Goal: Transaction & Acquisition: Purchase product/service

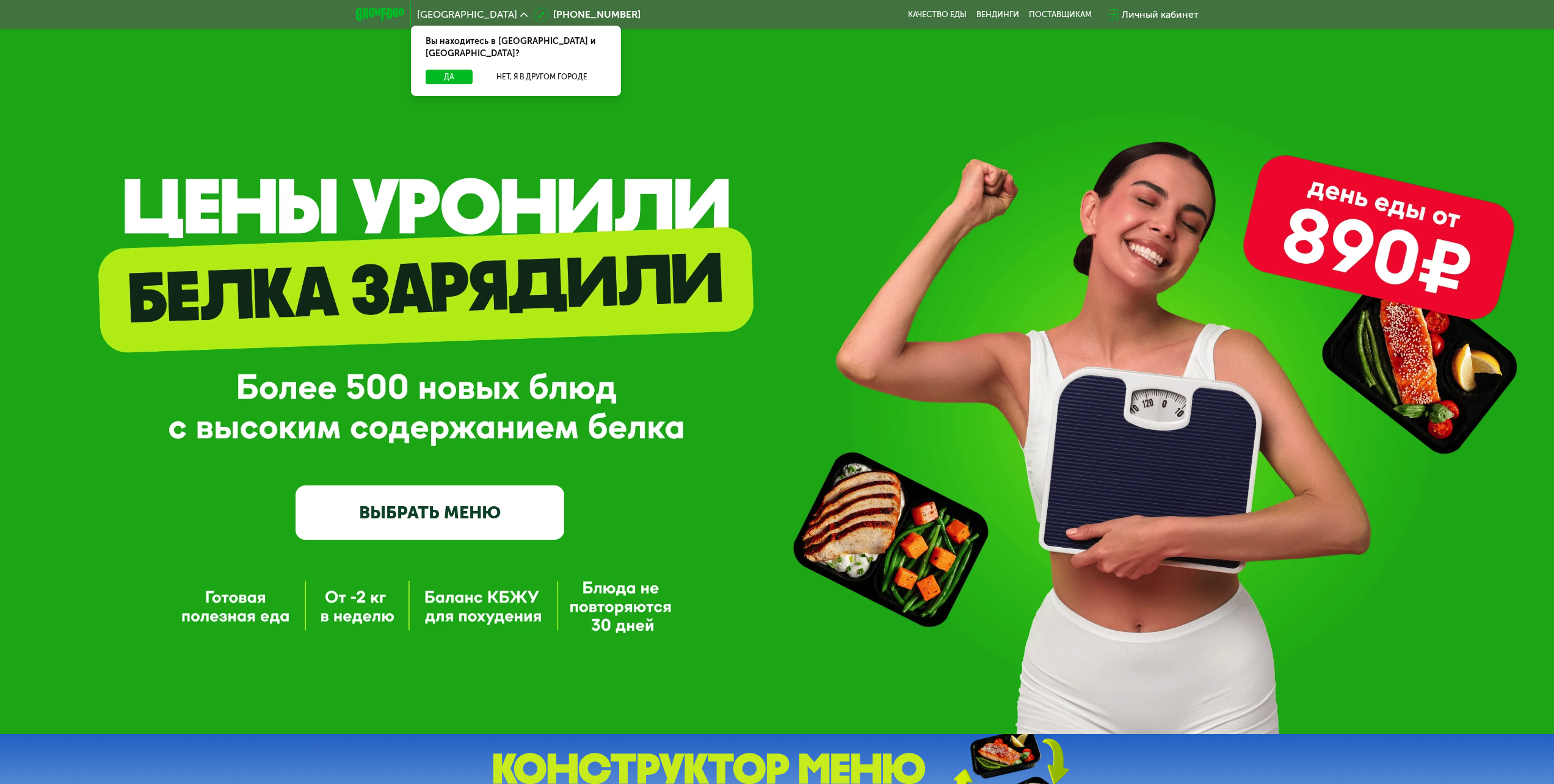
click at [447, 508] on link "ВЫБРАТЬ МЕНЮ" at bounding box center [430, 512] width 269 height 54
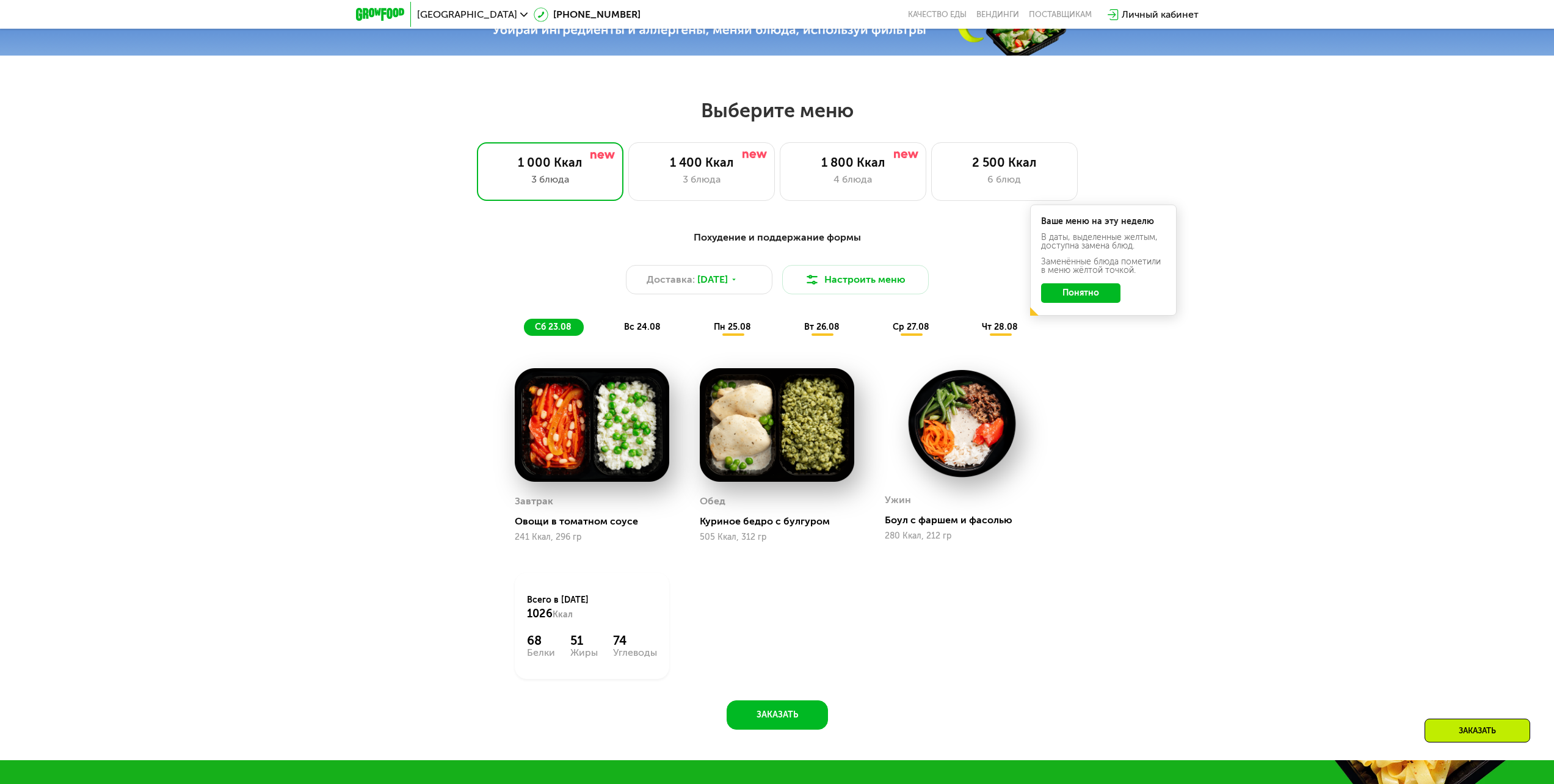
scroll to position [722, 0]
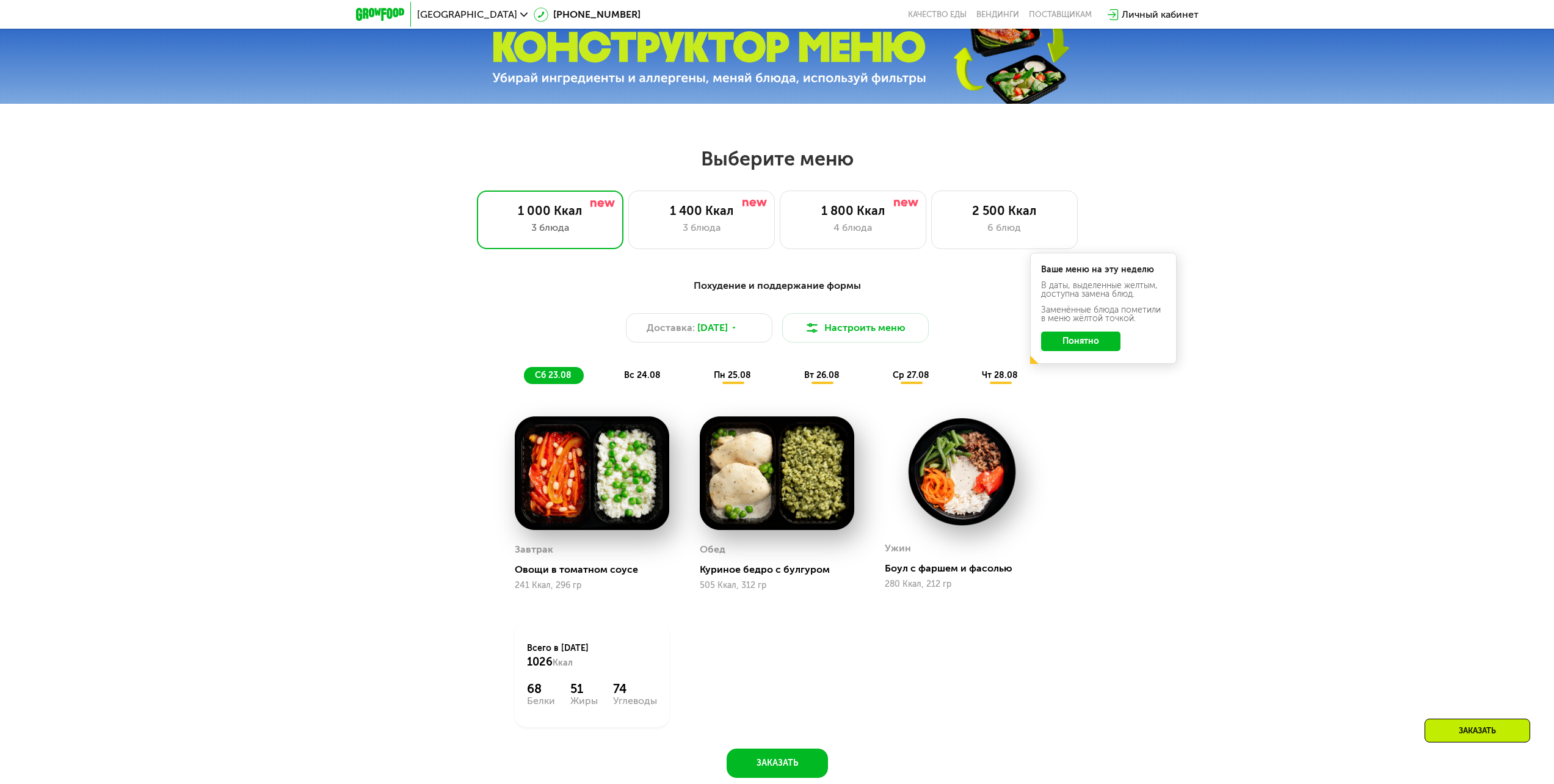
click at [1098, 343] on button "Понятно" at bounding box center [1081, 342] width 79 height 20
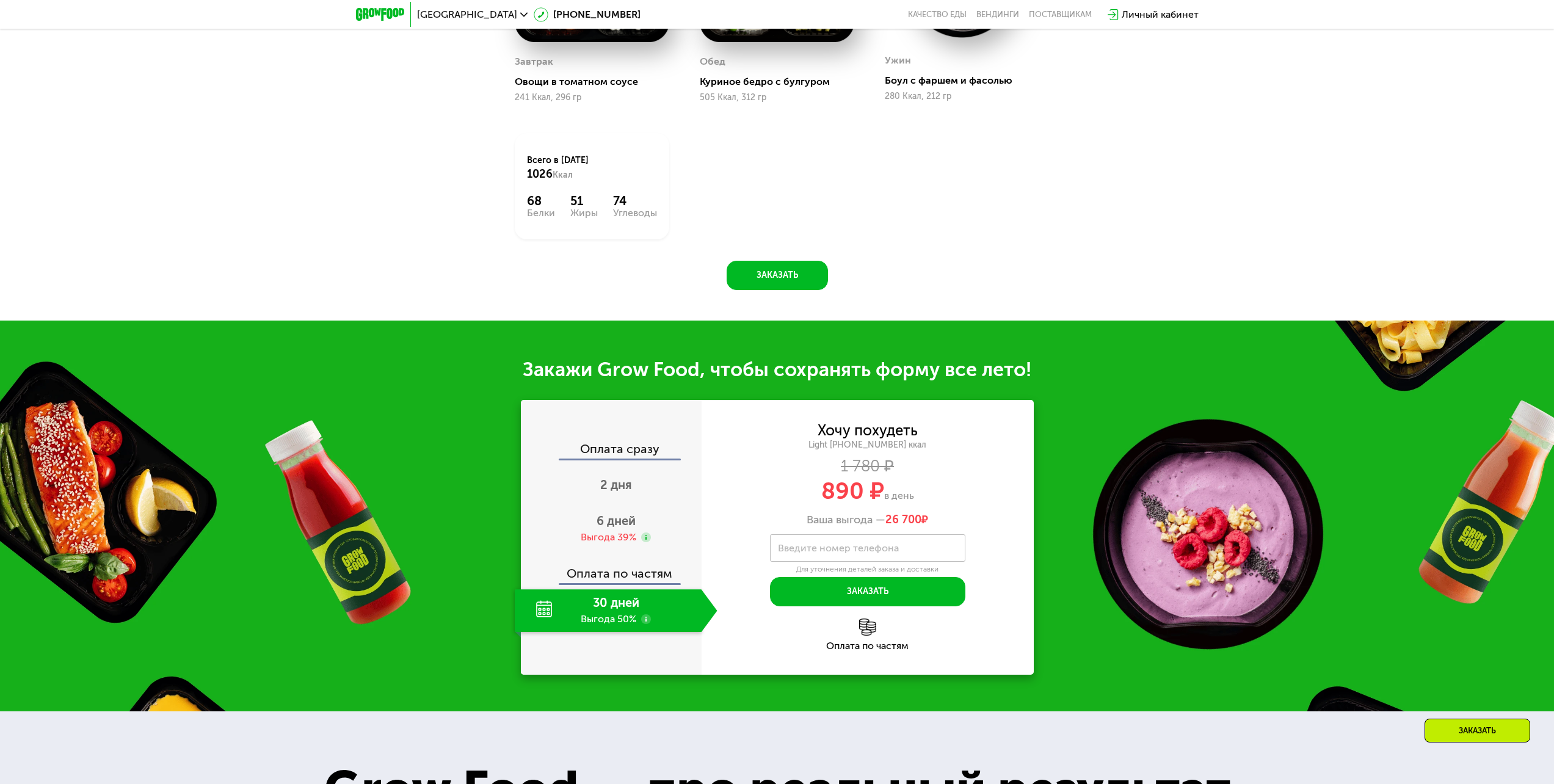
scroll to position [1210, 0]
click at [648, 610] on div "30 дней Выгода 50%" at bounding box center [609, 610] width 187 height 43
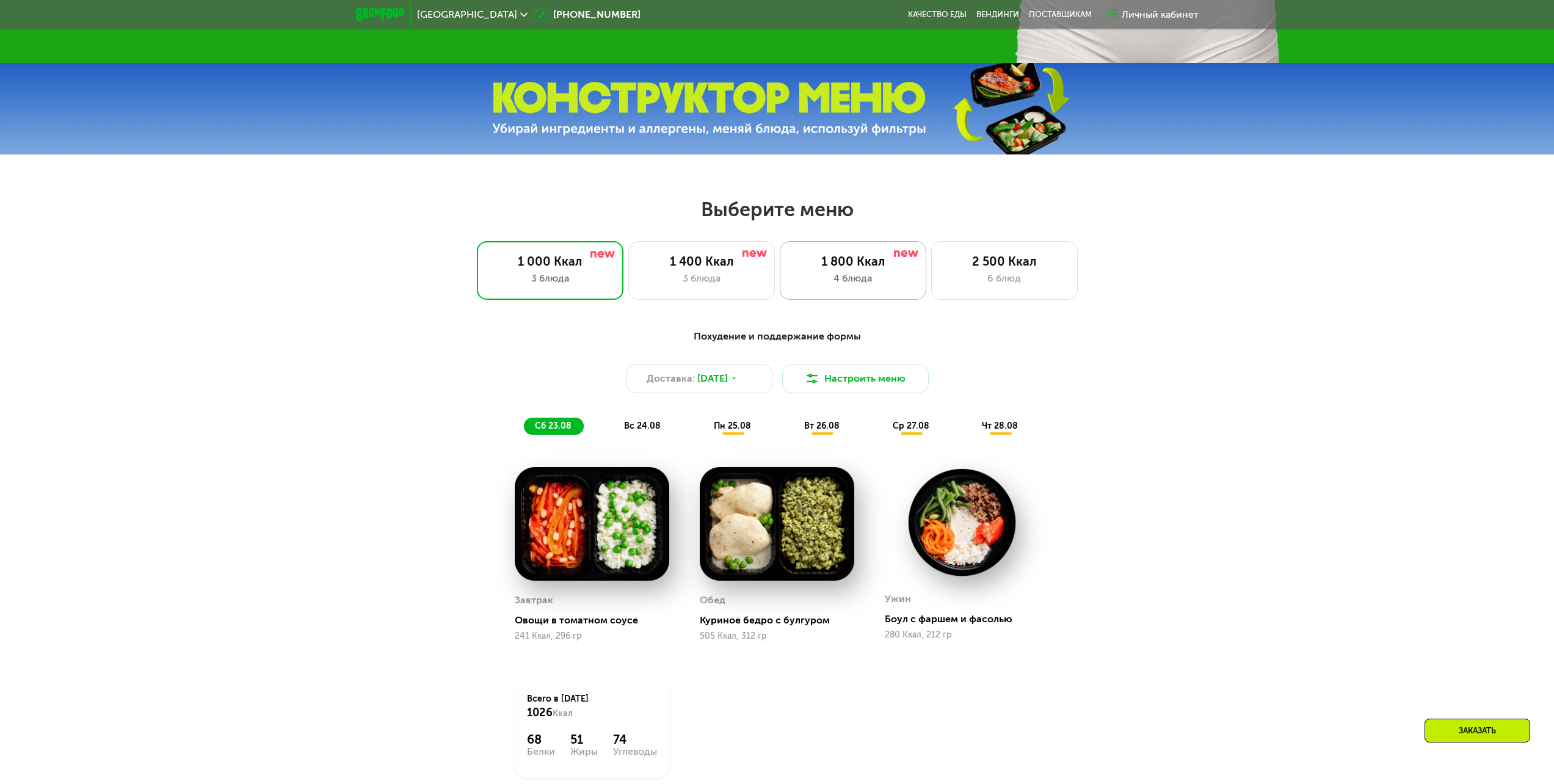
scroll to position [661, 0]
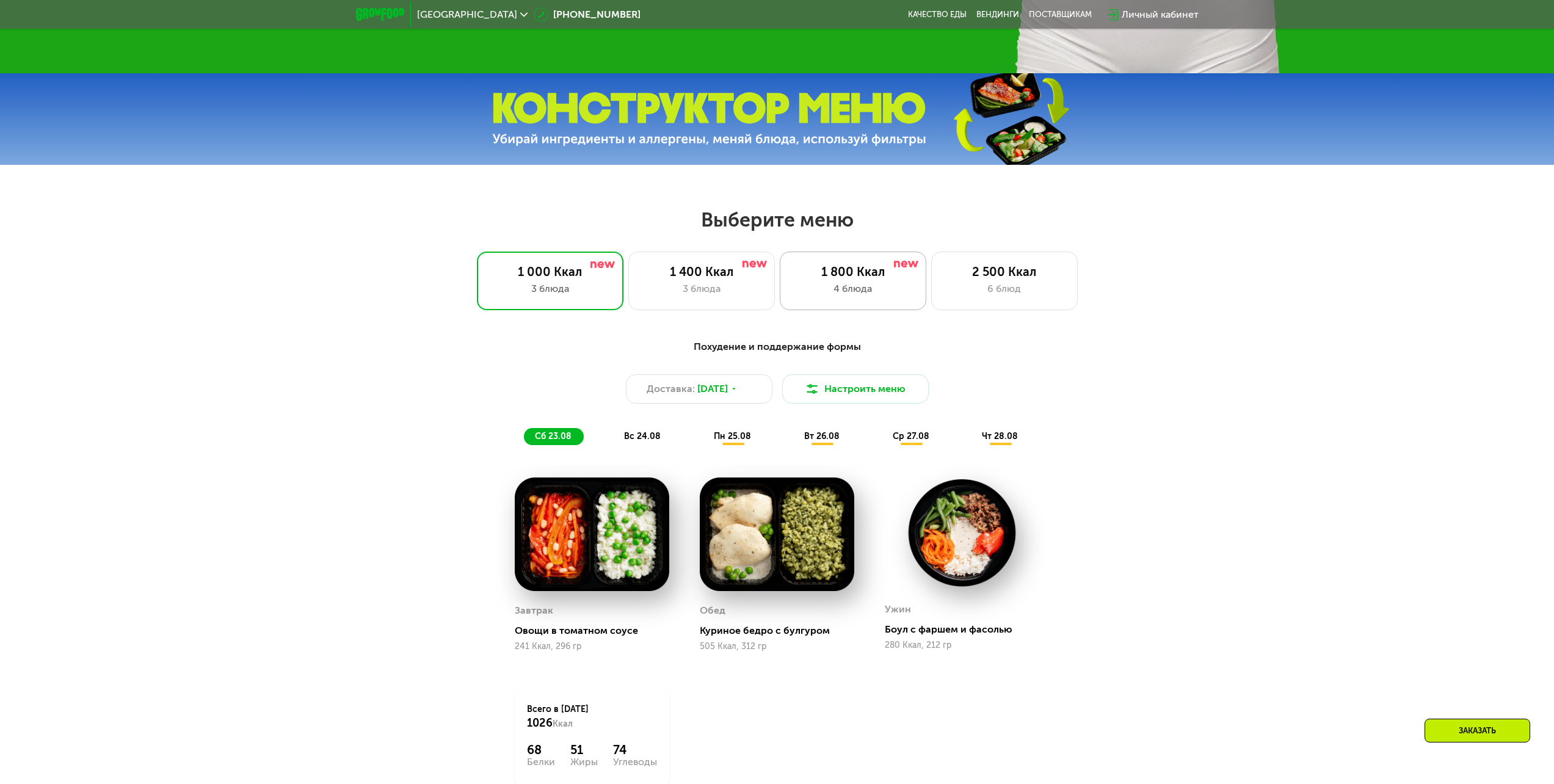
click at [865, 292] on div "4 блюда" at bounding box center [853, 289] width 121 height 14
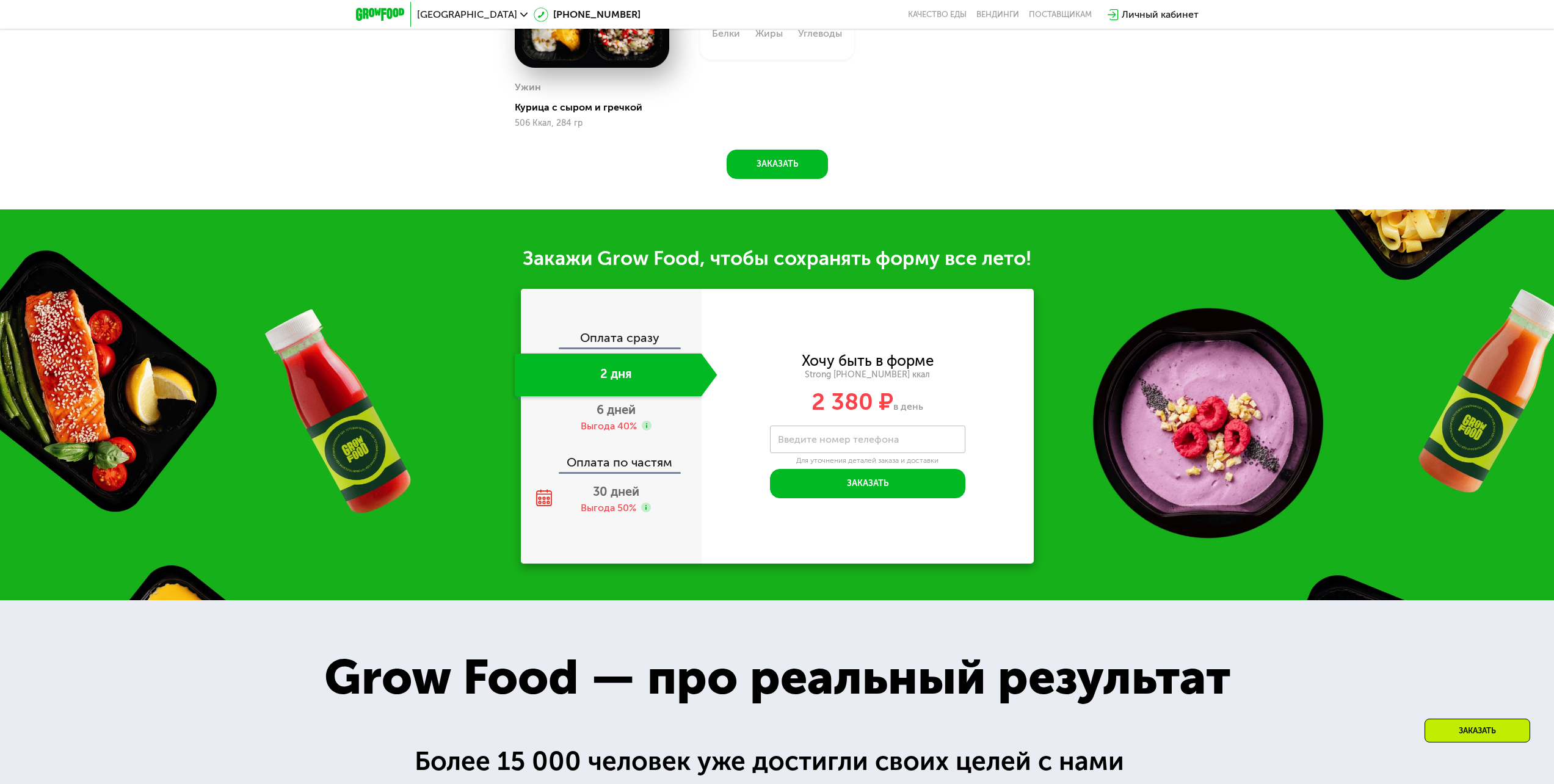
scroll to position [1455, 0]
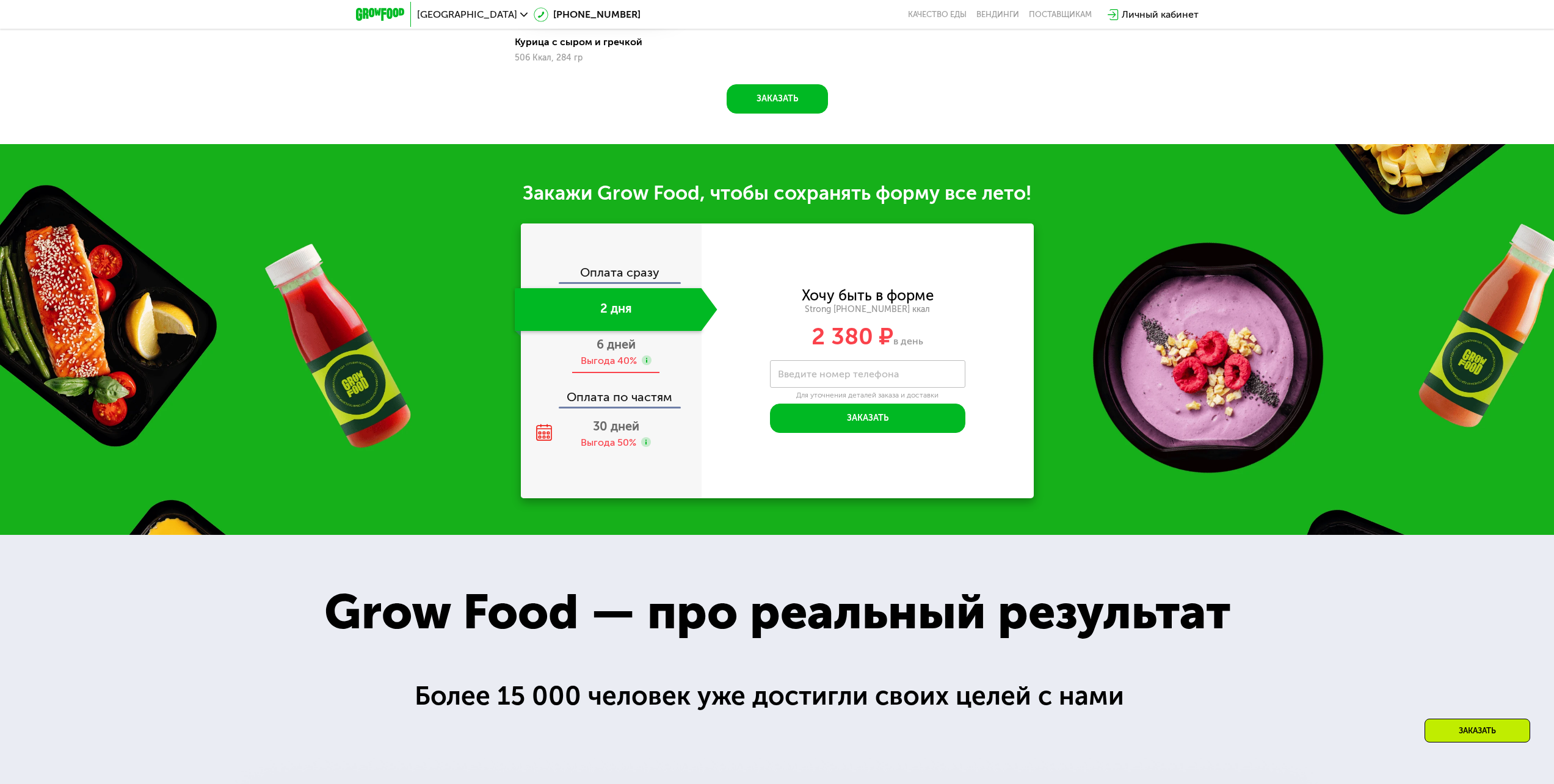
click at [621, 349] on span "6 дней" at bounding box center [616, 344] width 39 height 14
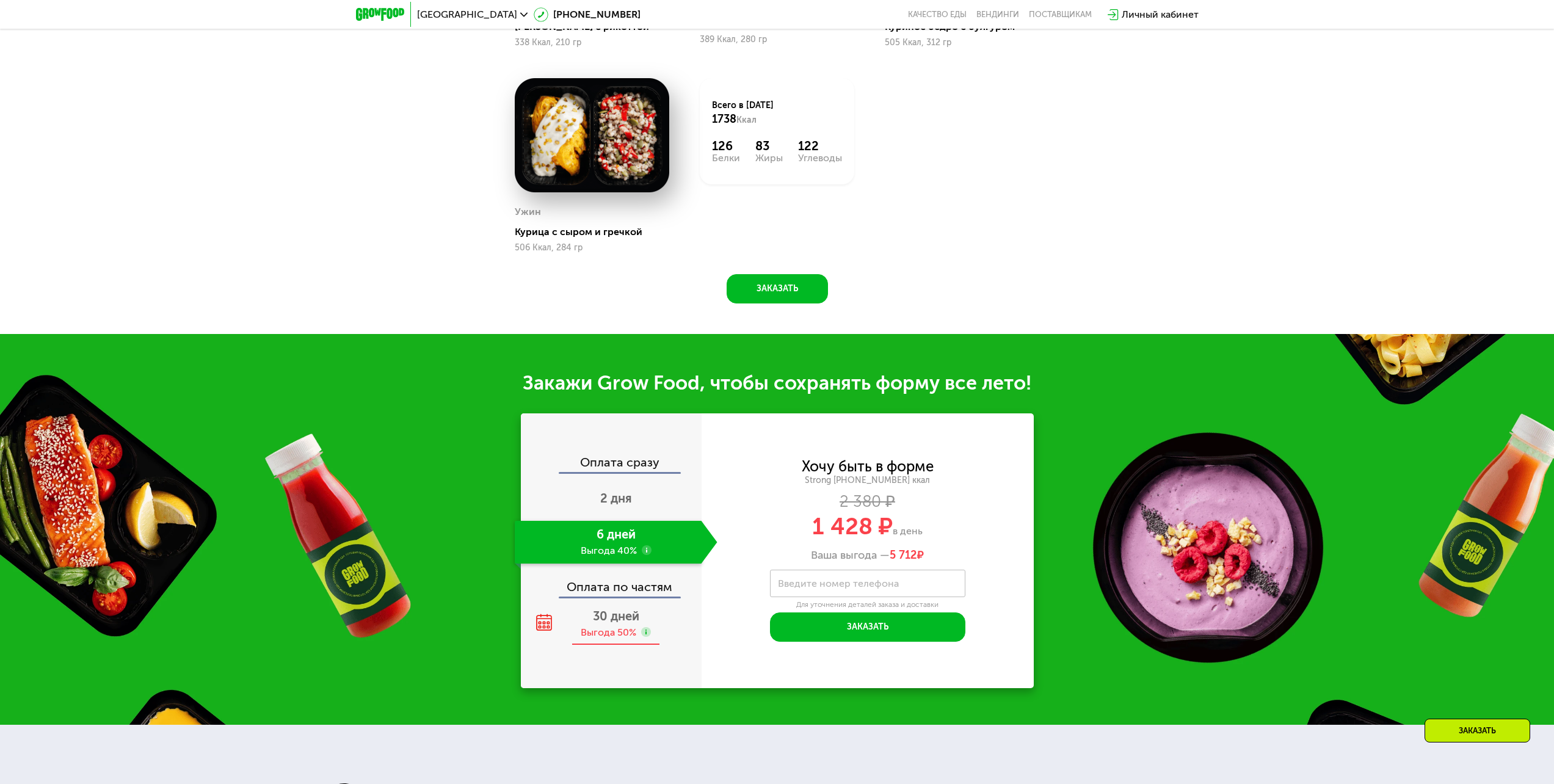
scroll to position [1332, 0]
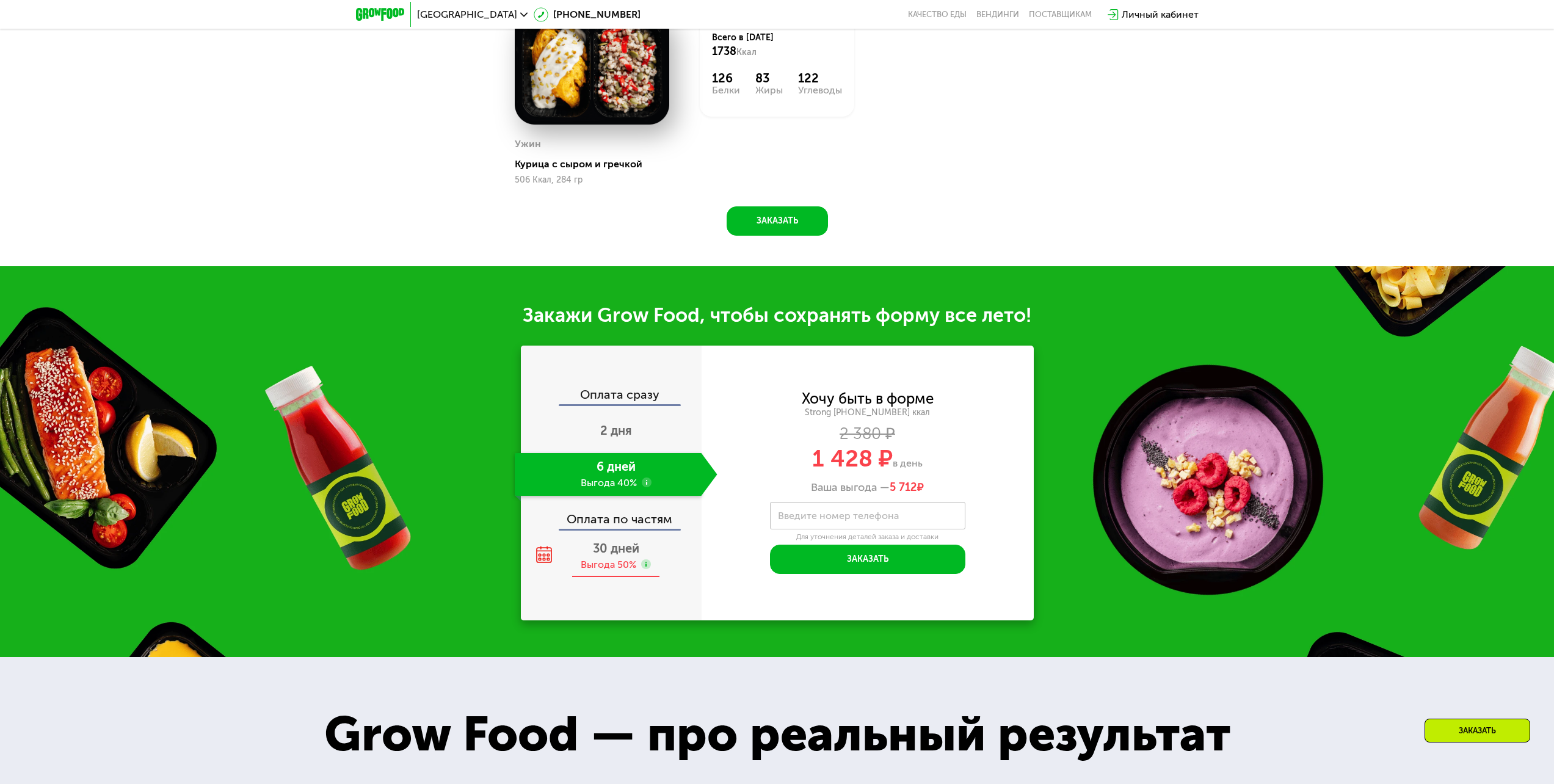
click at [621, 553] on span "30 дней" at bounding box center [616, 548] width 47 height 14
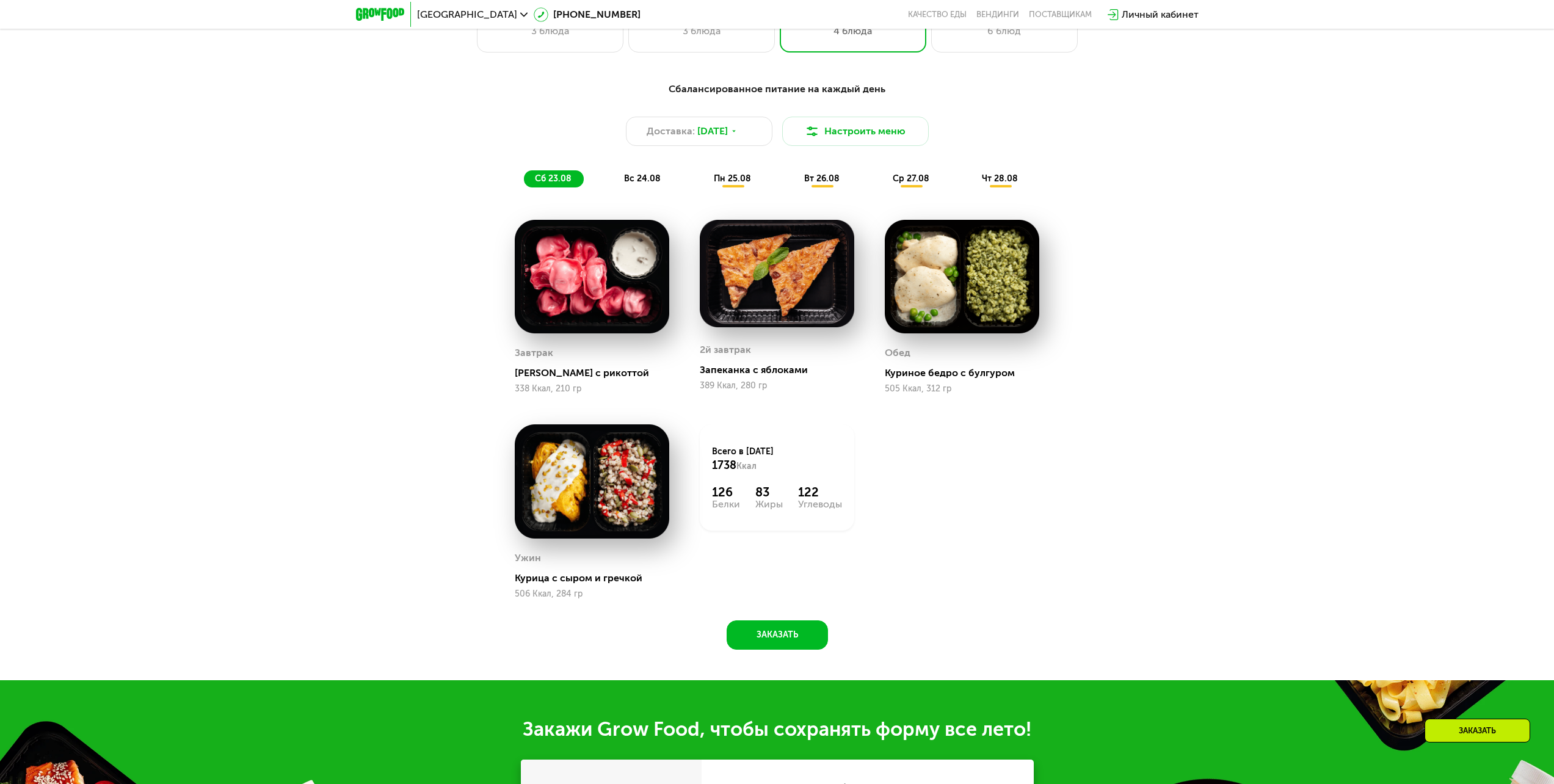
scroll to position [844, 0]
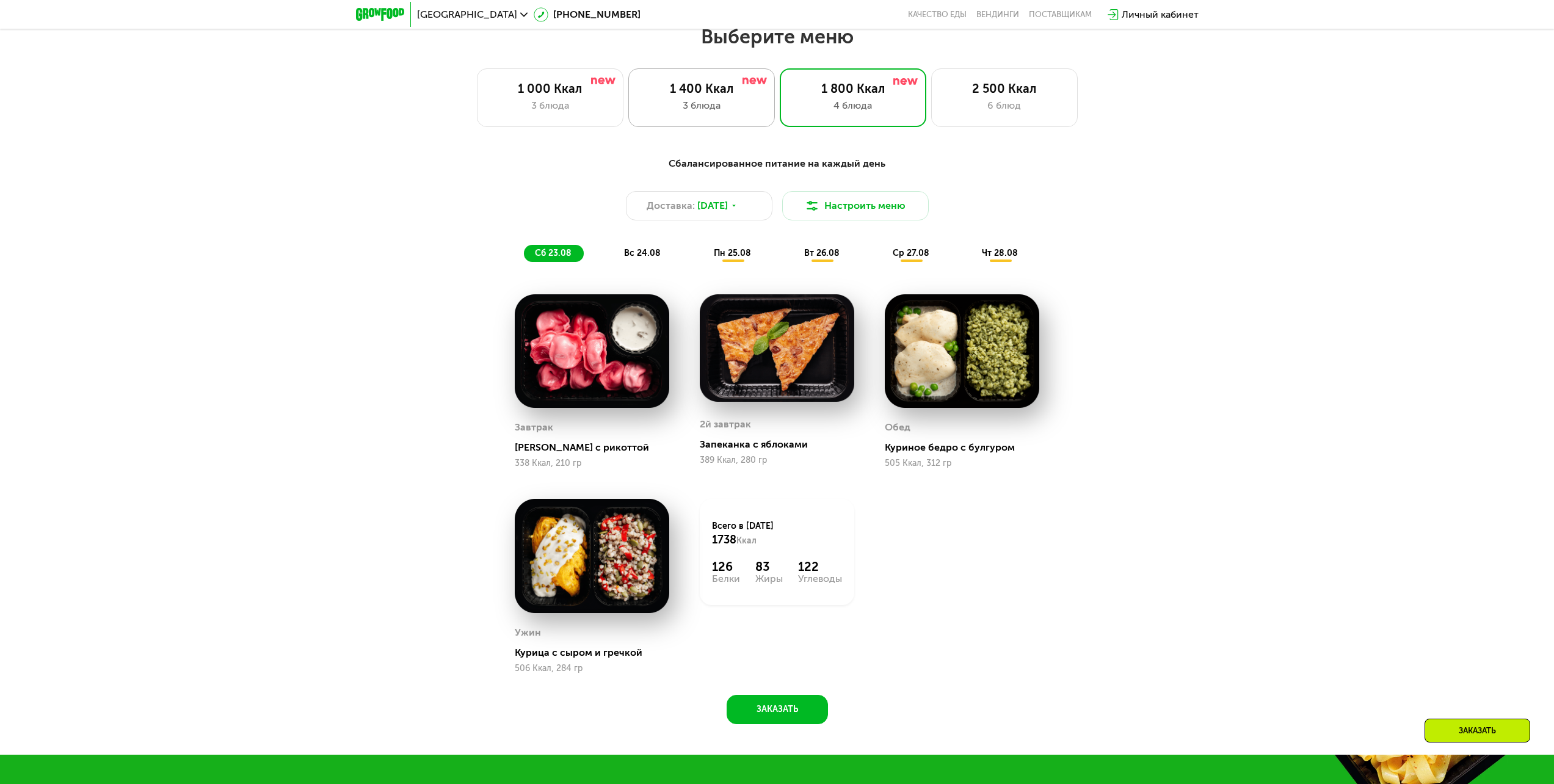
click at [750, 95] on div "1 400 Ккал" at bounding box center [701, 88] width 121 height 14
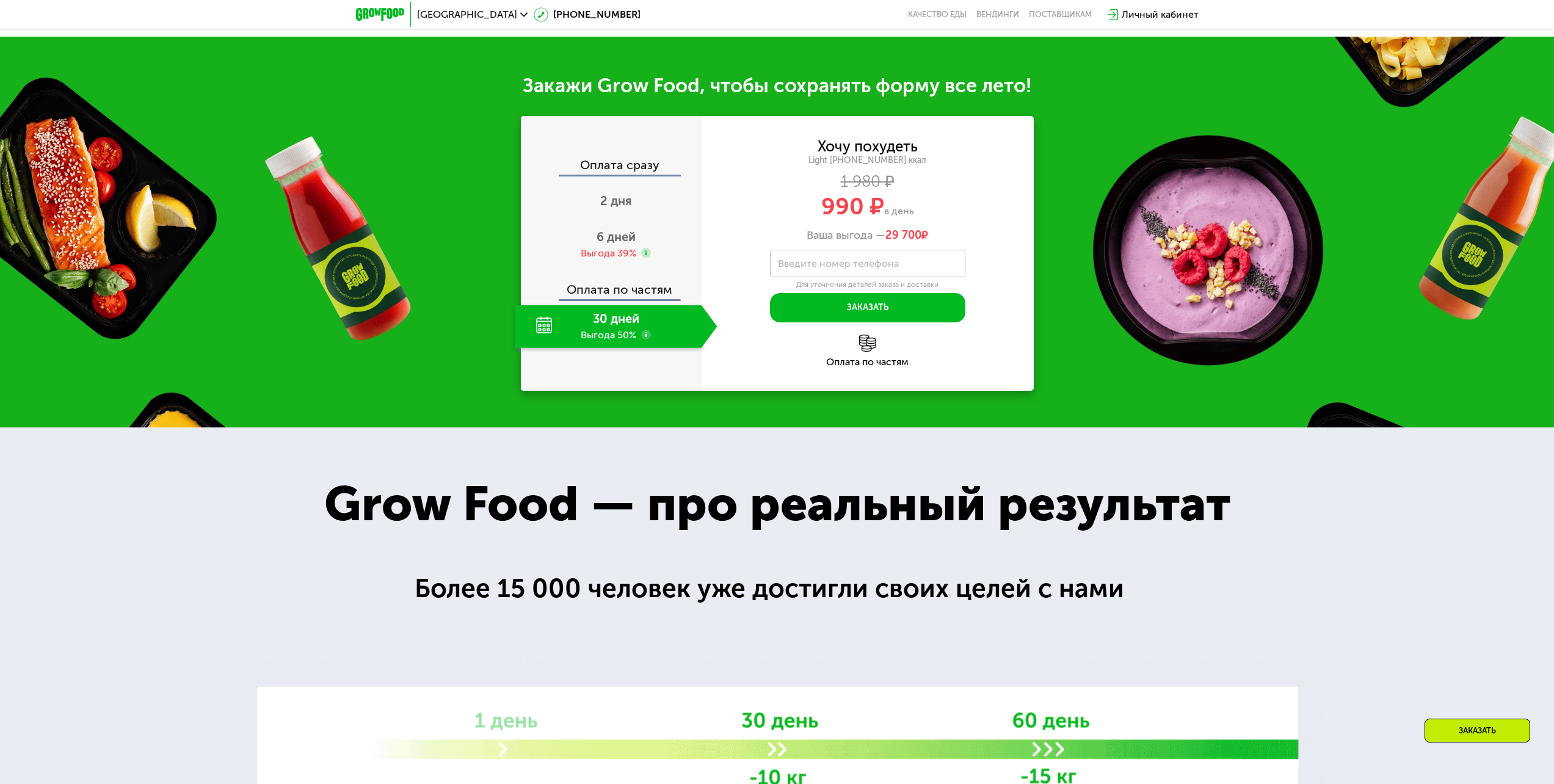
scroll to position [1577, 0]
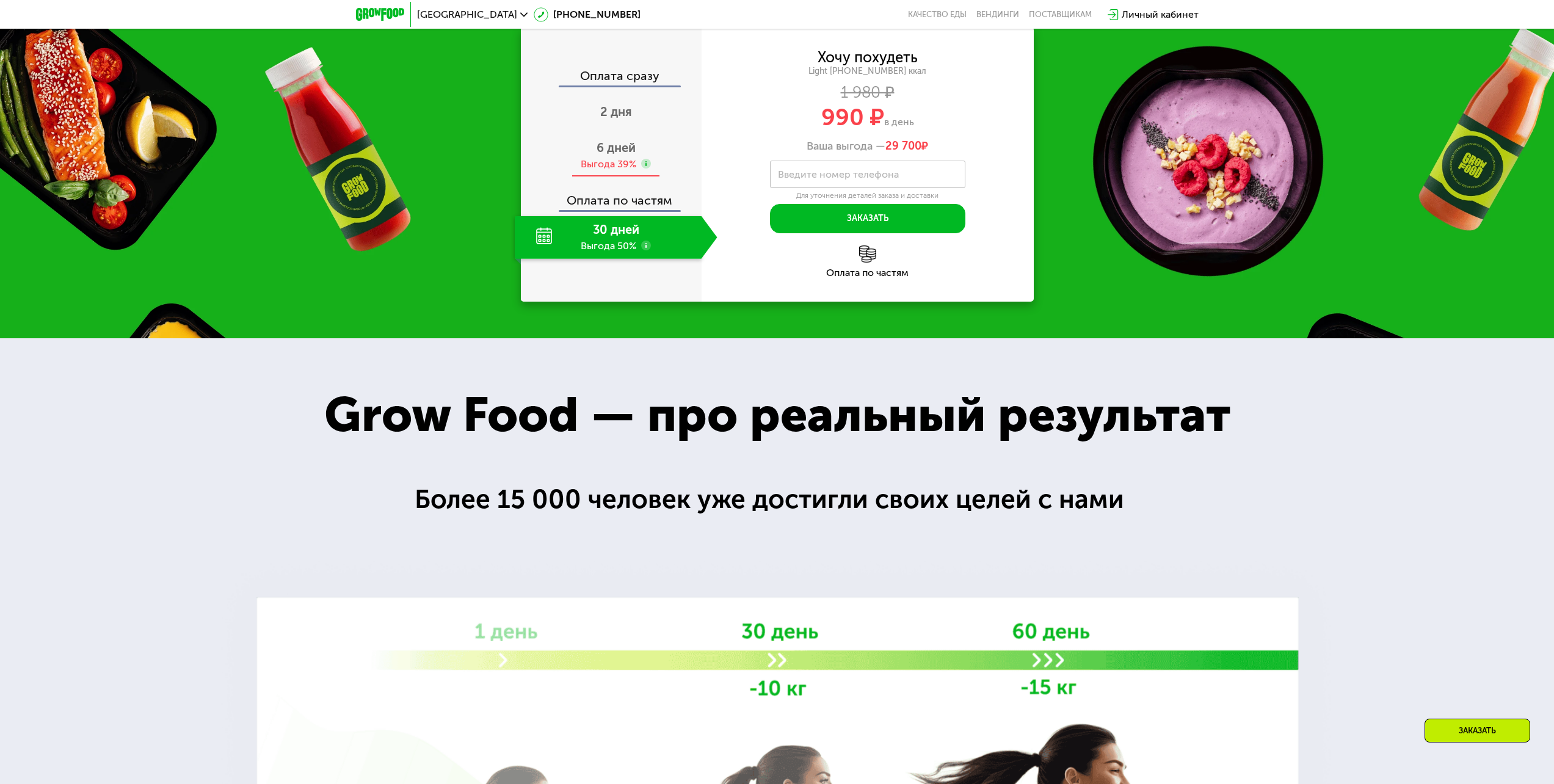
click at [625, 156] on span "6 дней" at bounding box center [616, 147] width 39 height 14
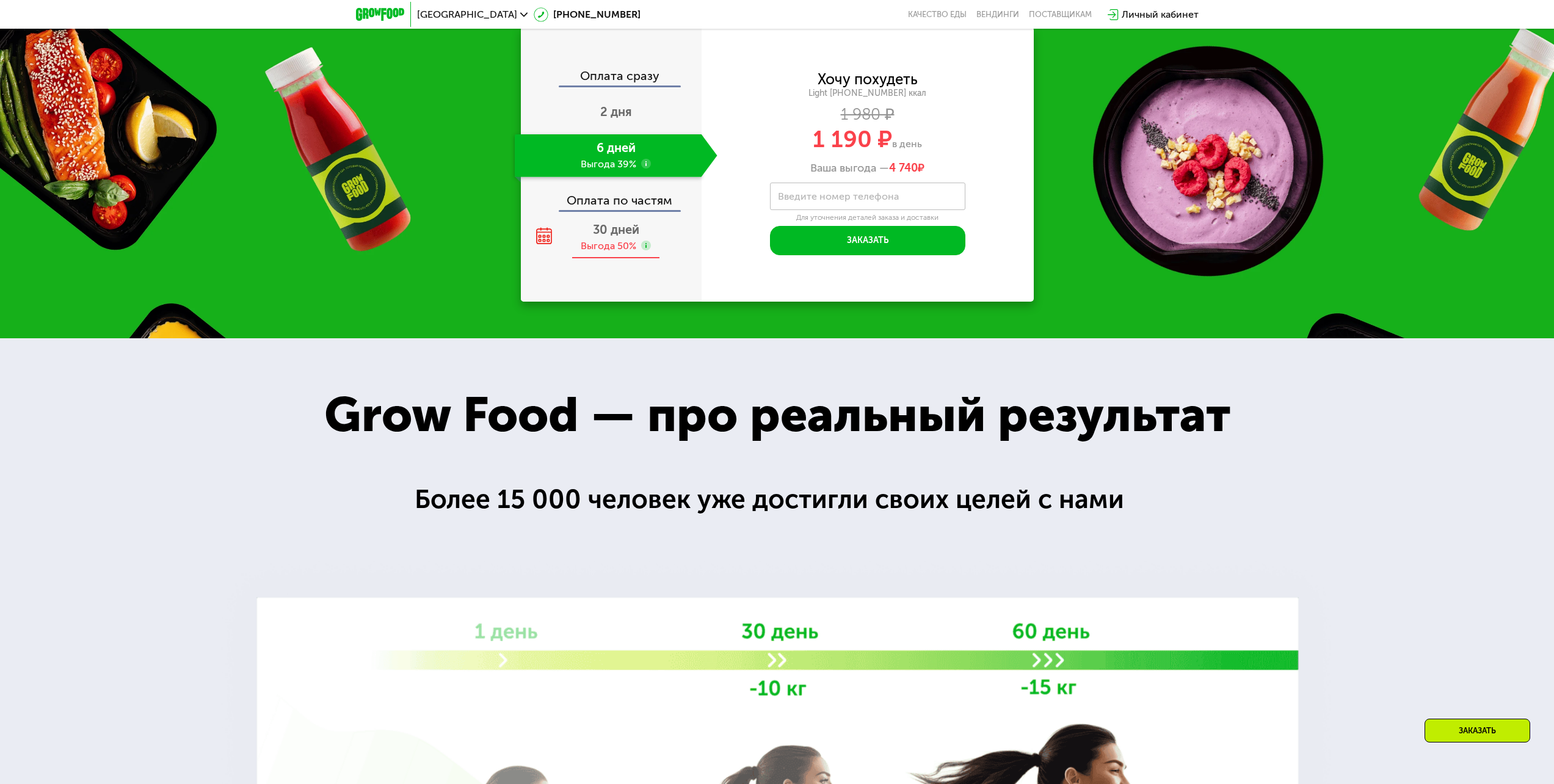
click at [622, 237] on span "30 дней" at bounding box center [616, 229] width 47 height 14
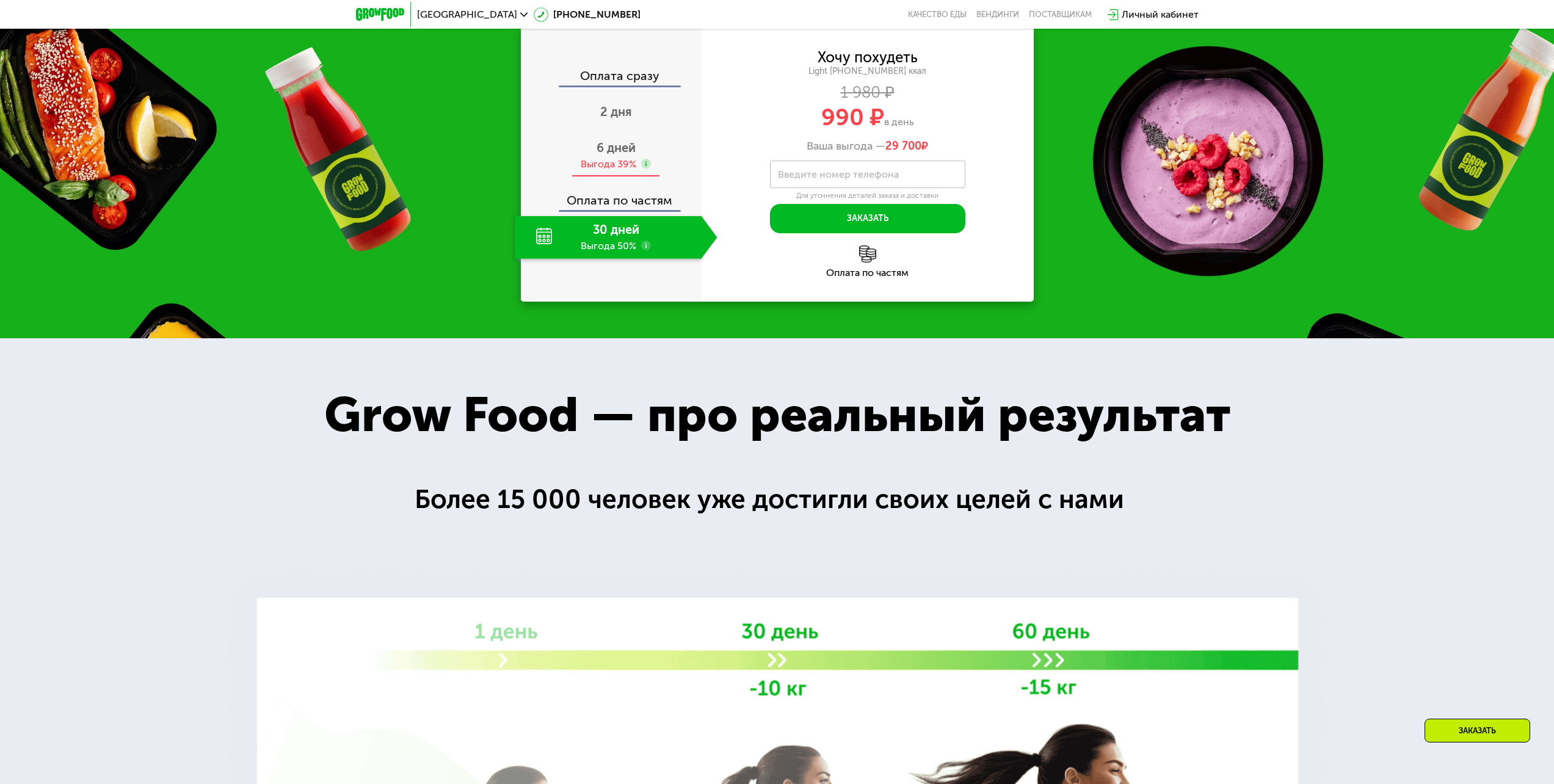
click at [631, 156] on span "6 дней" at bounding box center [616, 147] width 39 height 14
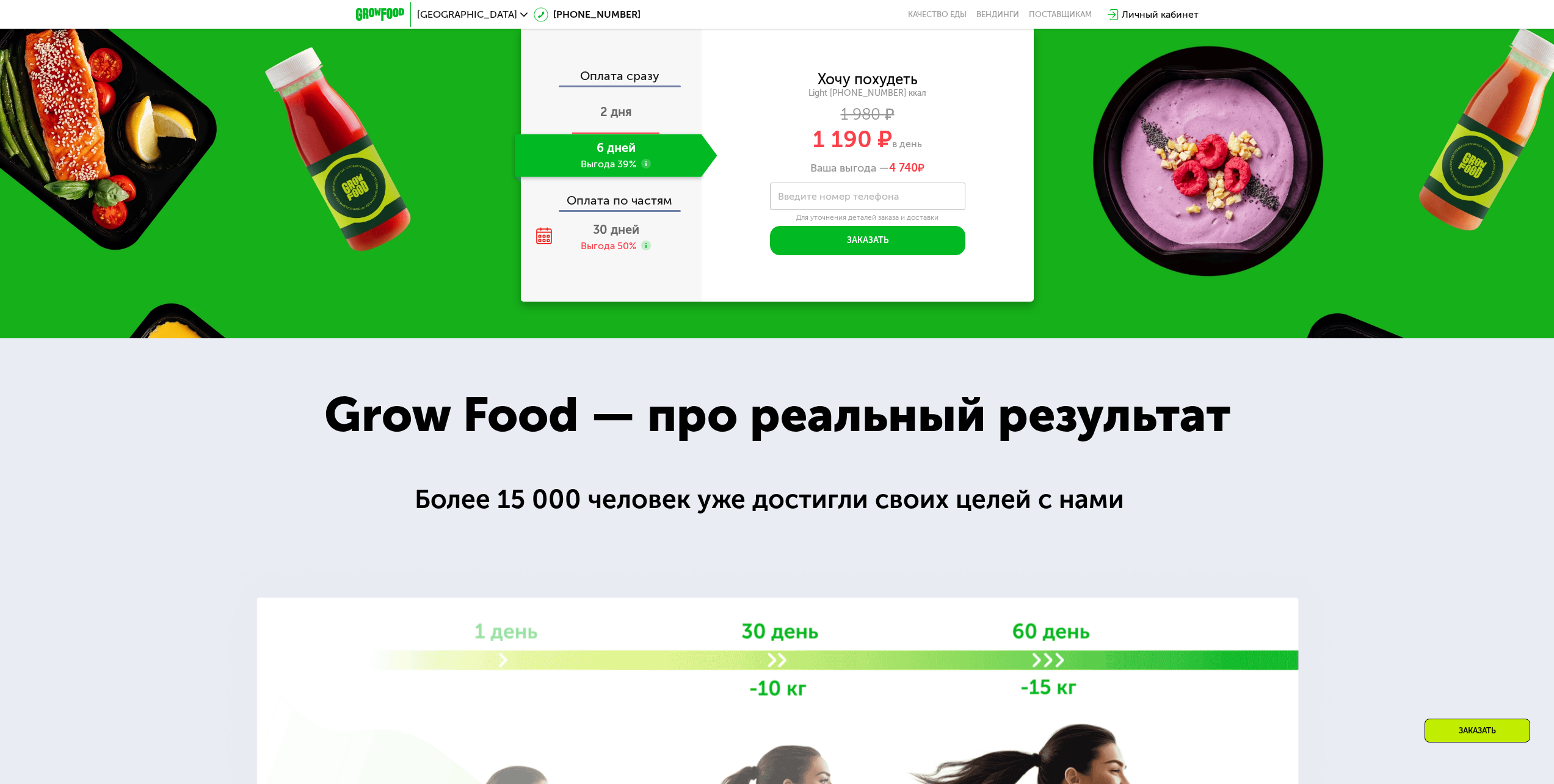
click at [642, 120] on div "2 дня" at bounding box center [616, 113] width 202 height 43
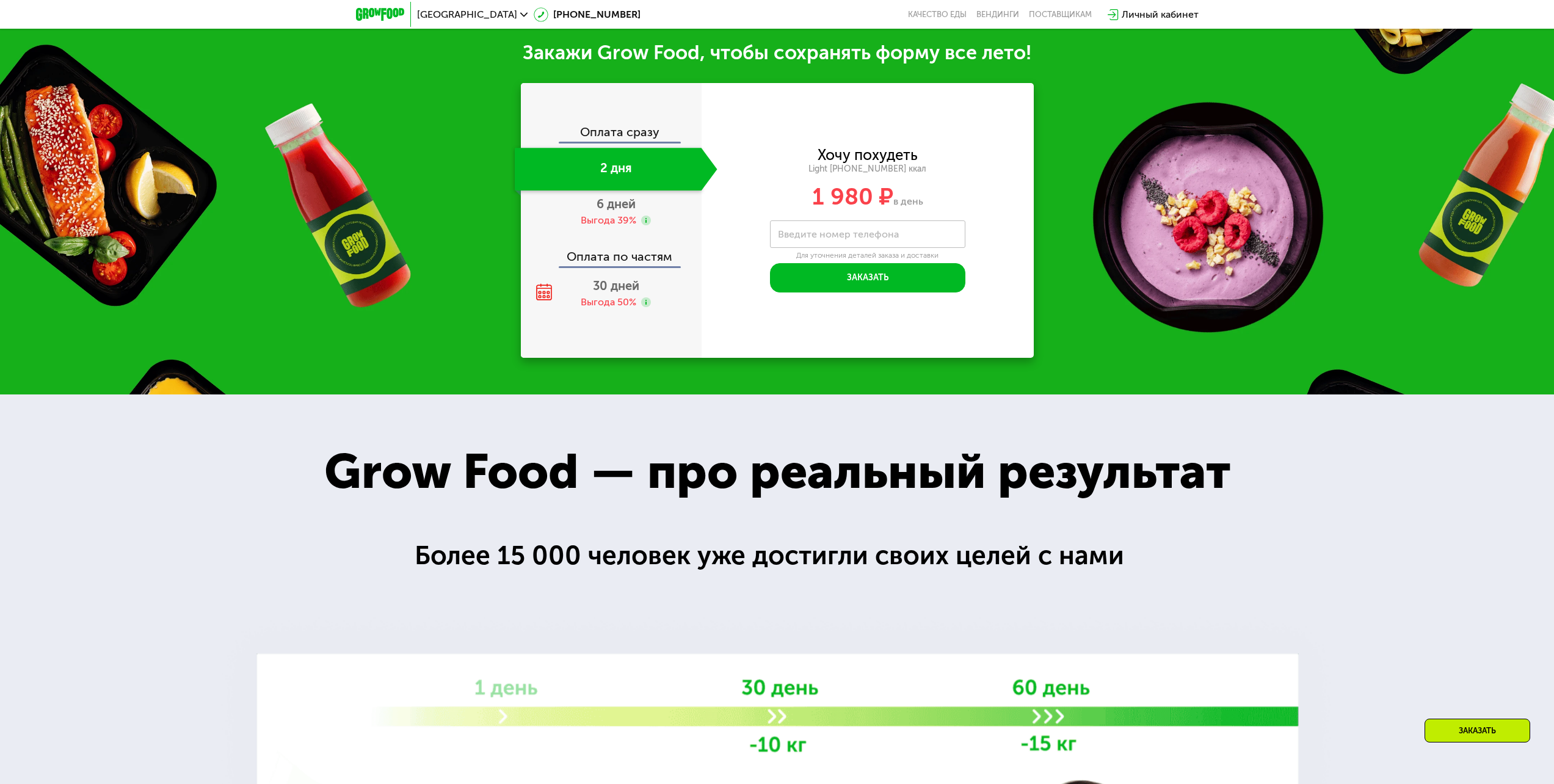
scroll to position [1626, 0]
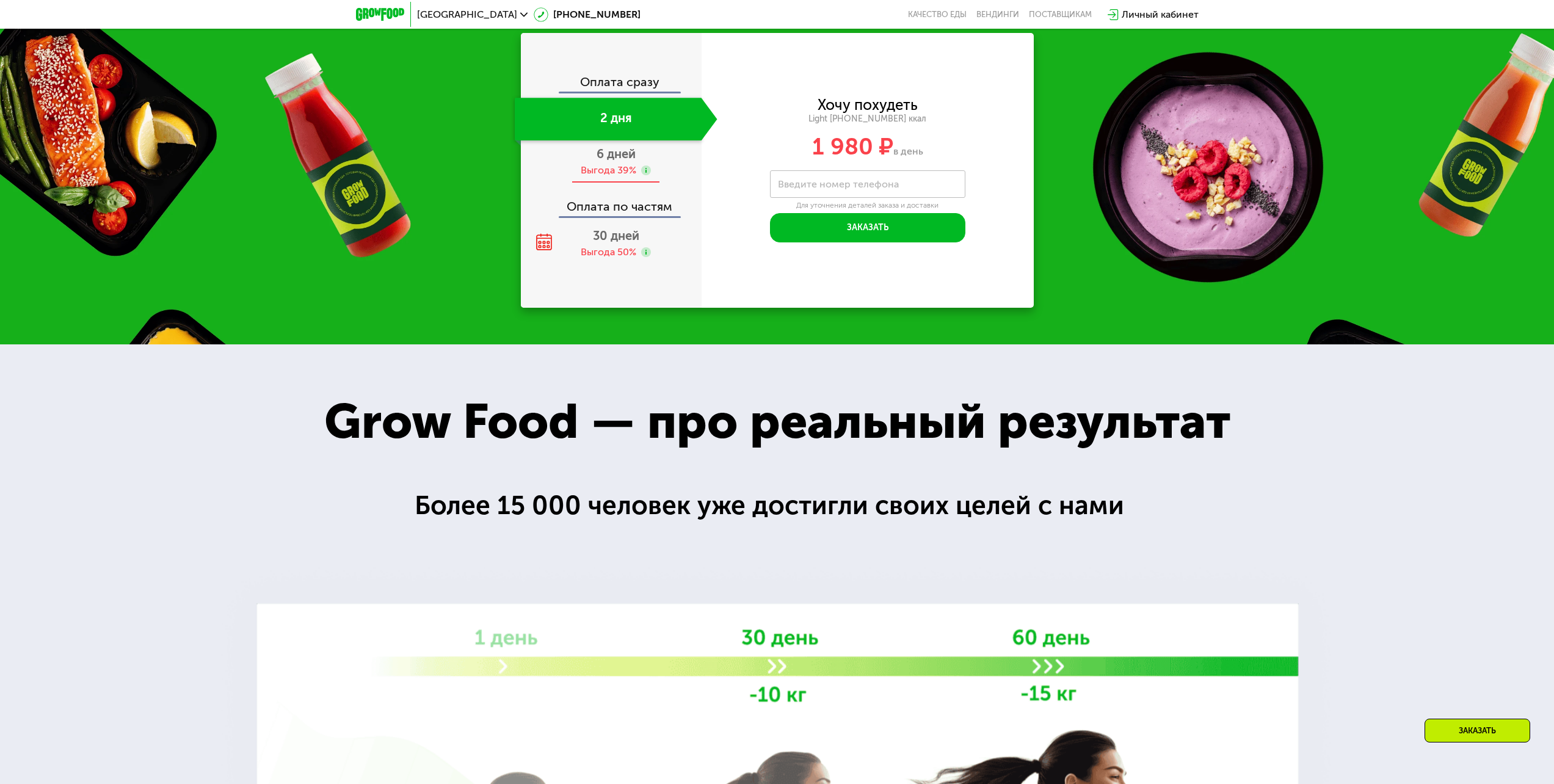
click at [633, 156] on span "6 дней" at bounding box center [616, 154] width 39 height 14
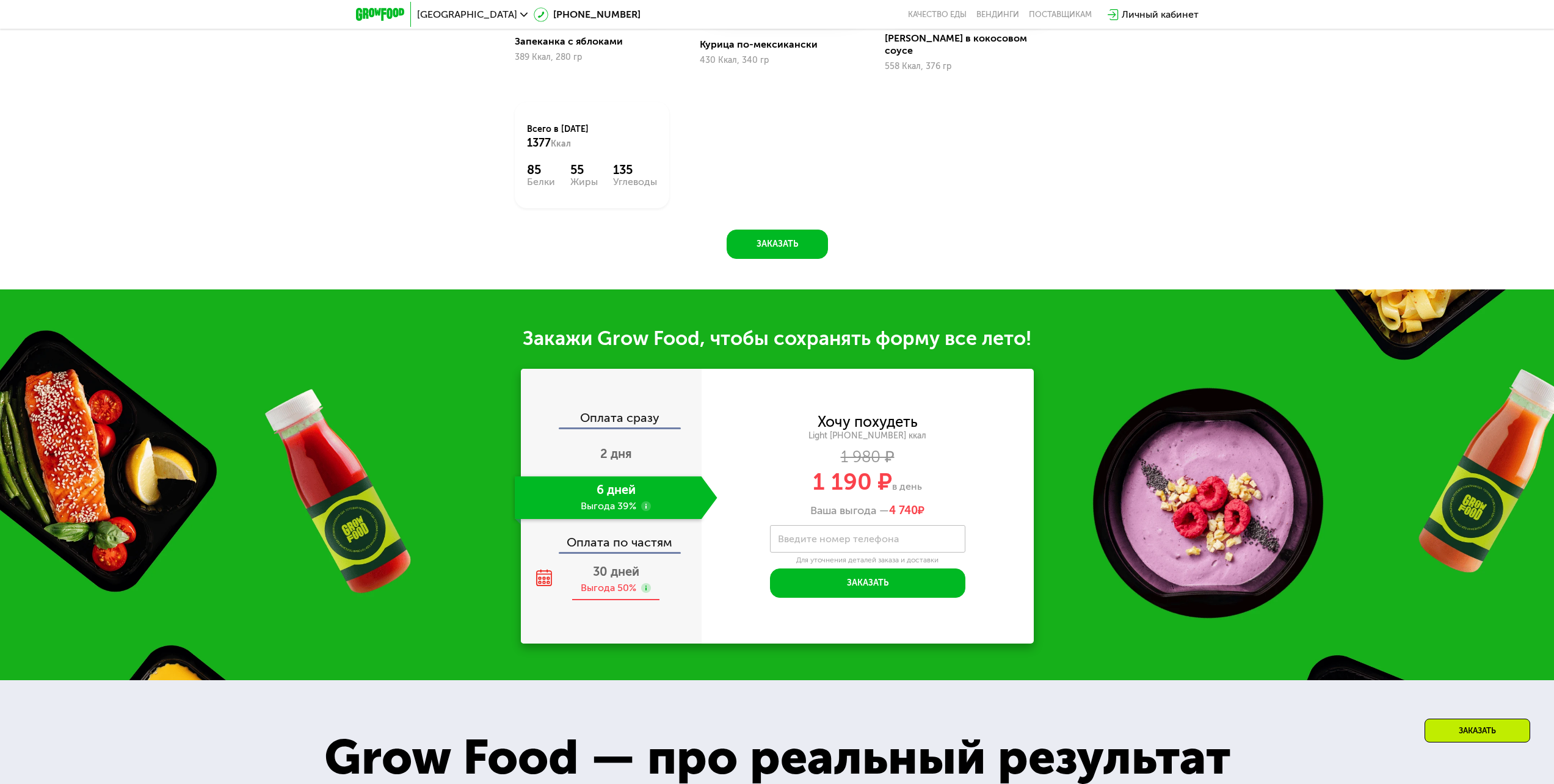
scroll to position [1254, 0]
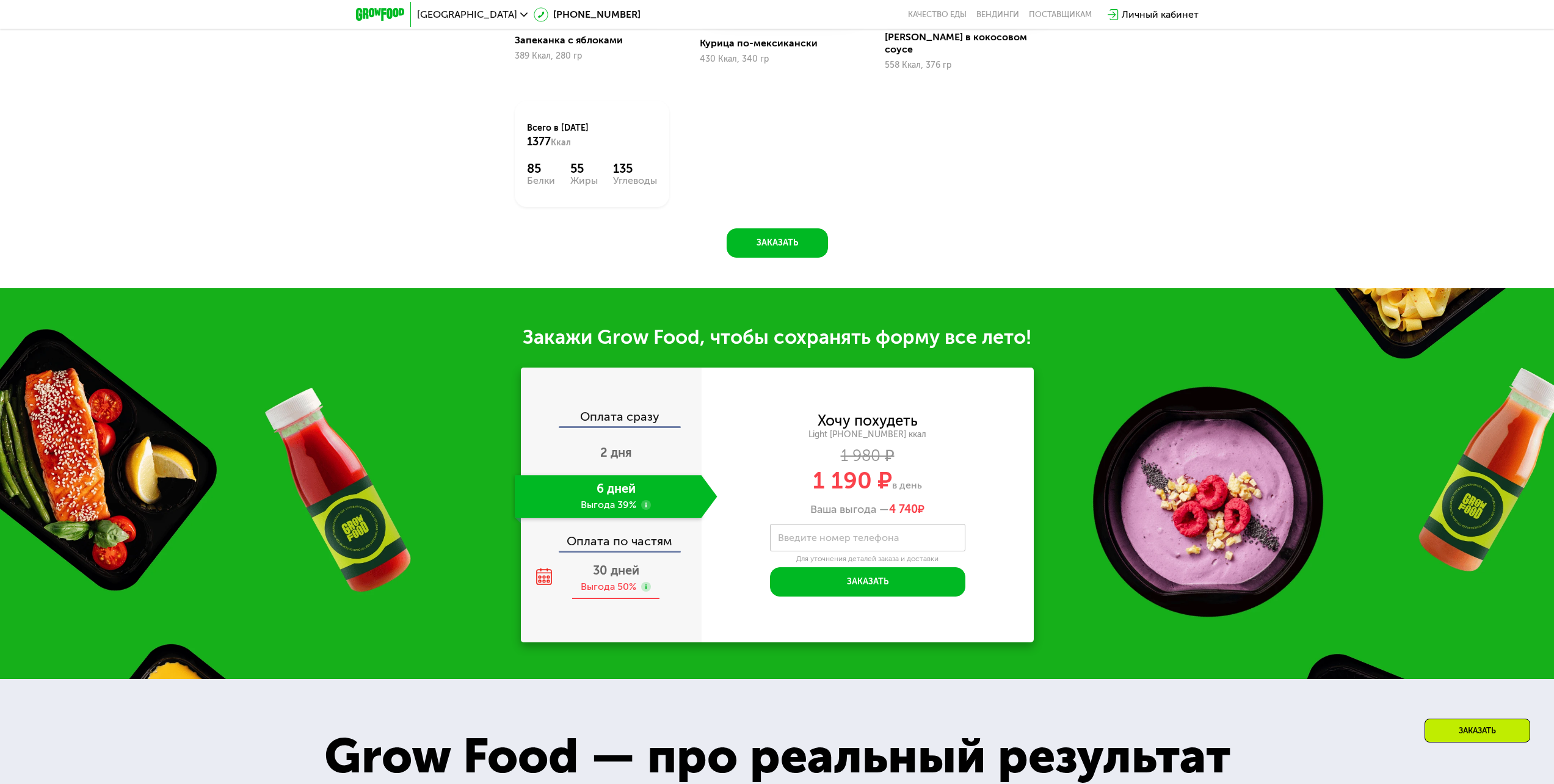
click at [634, 563] on span "30 дней" at bounding box center [616, 570] width 47 height 14
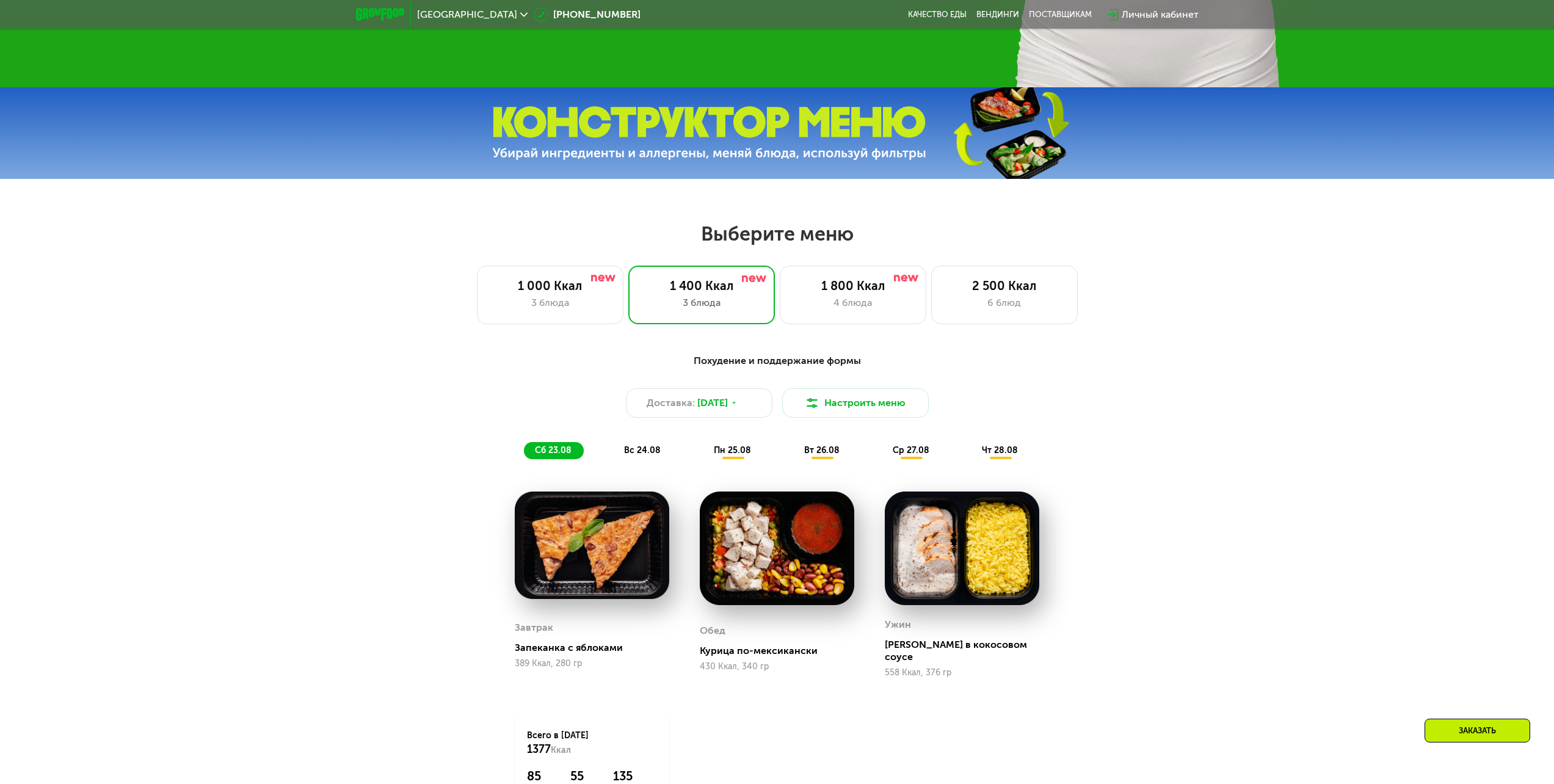
scroll to position [644, 0]
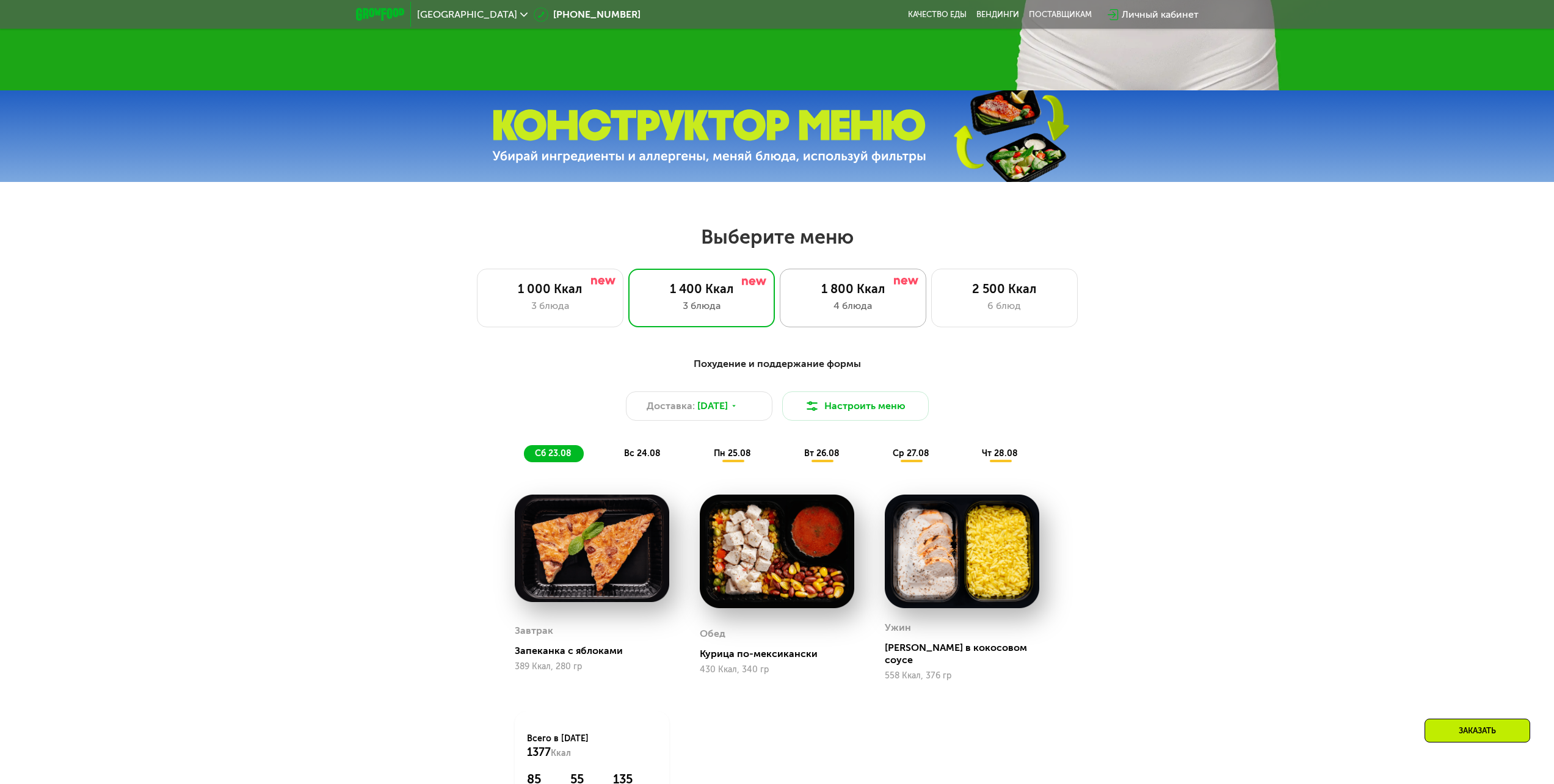
click at [851, 296] on div "1 800 Ккал" at bounding box center [853, 289] width 121 height 14
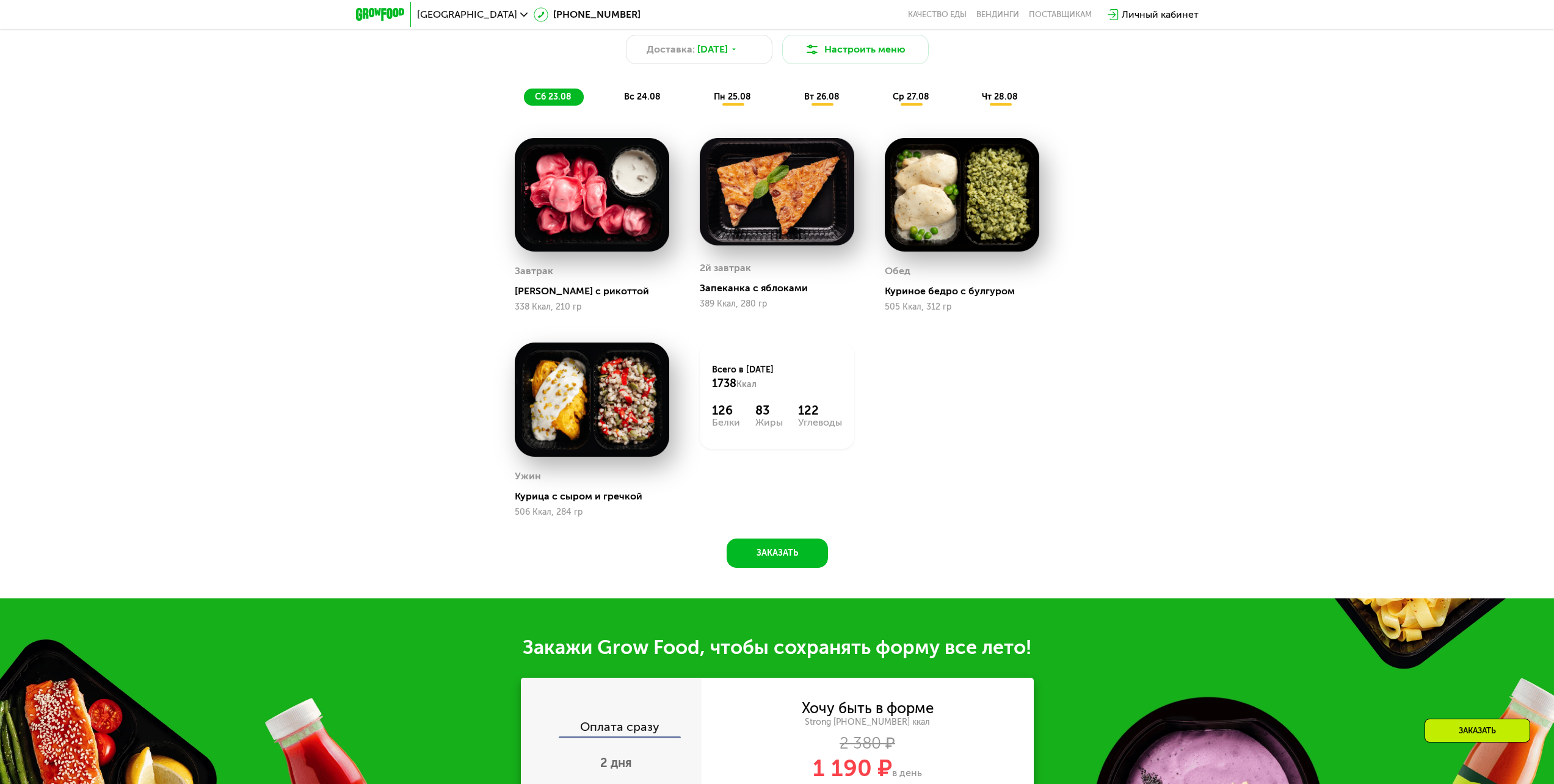
scroll to position [887, 0]
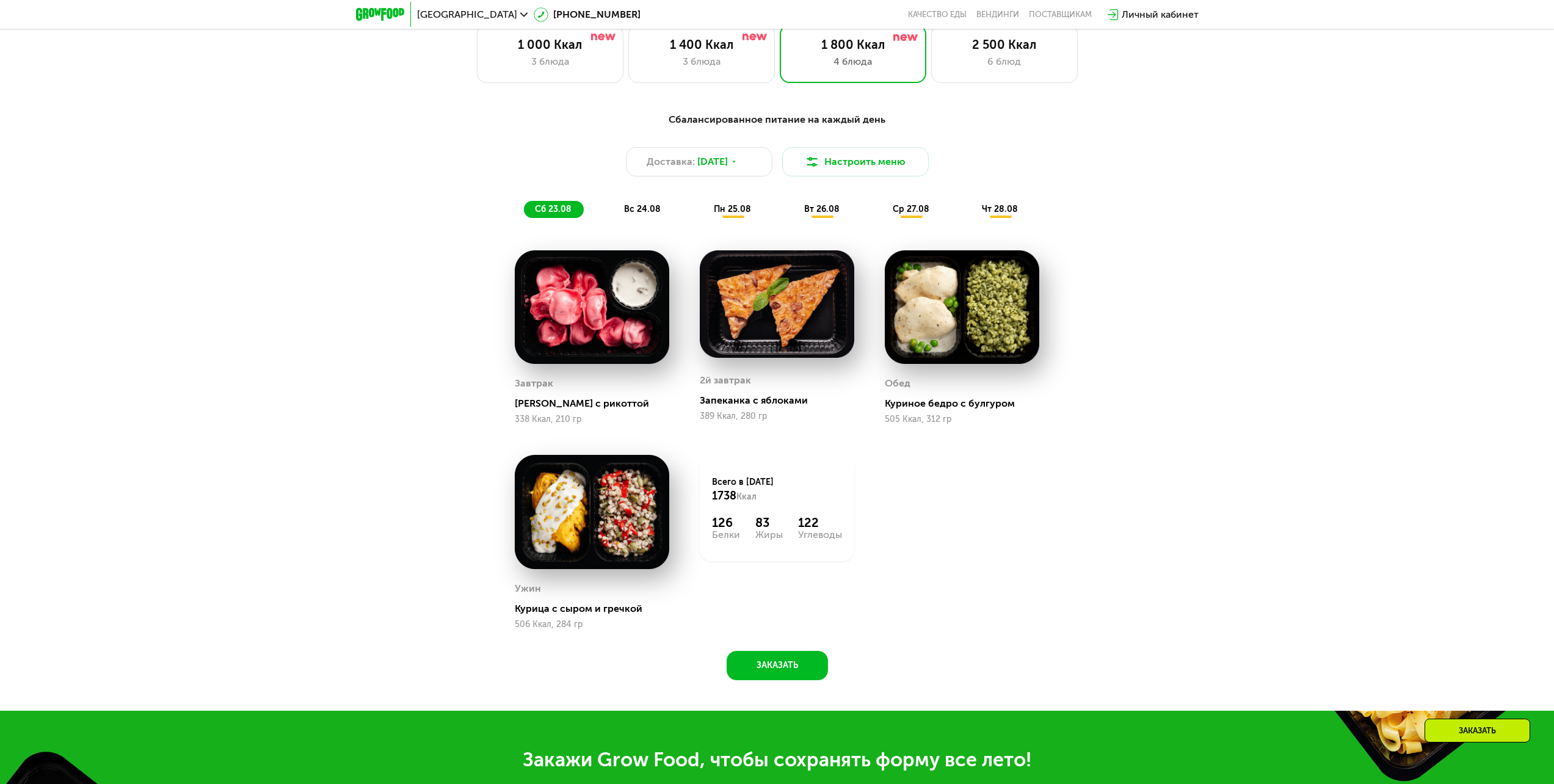
click at [644, 214] on span "вс 24.08" at bounding box center [642, 209] width 37 height 11
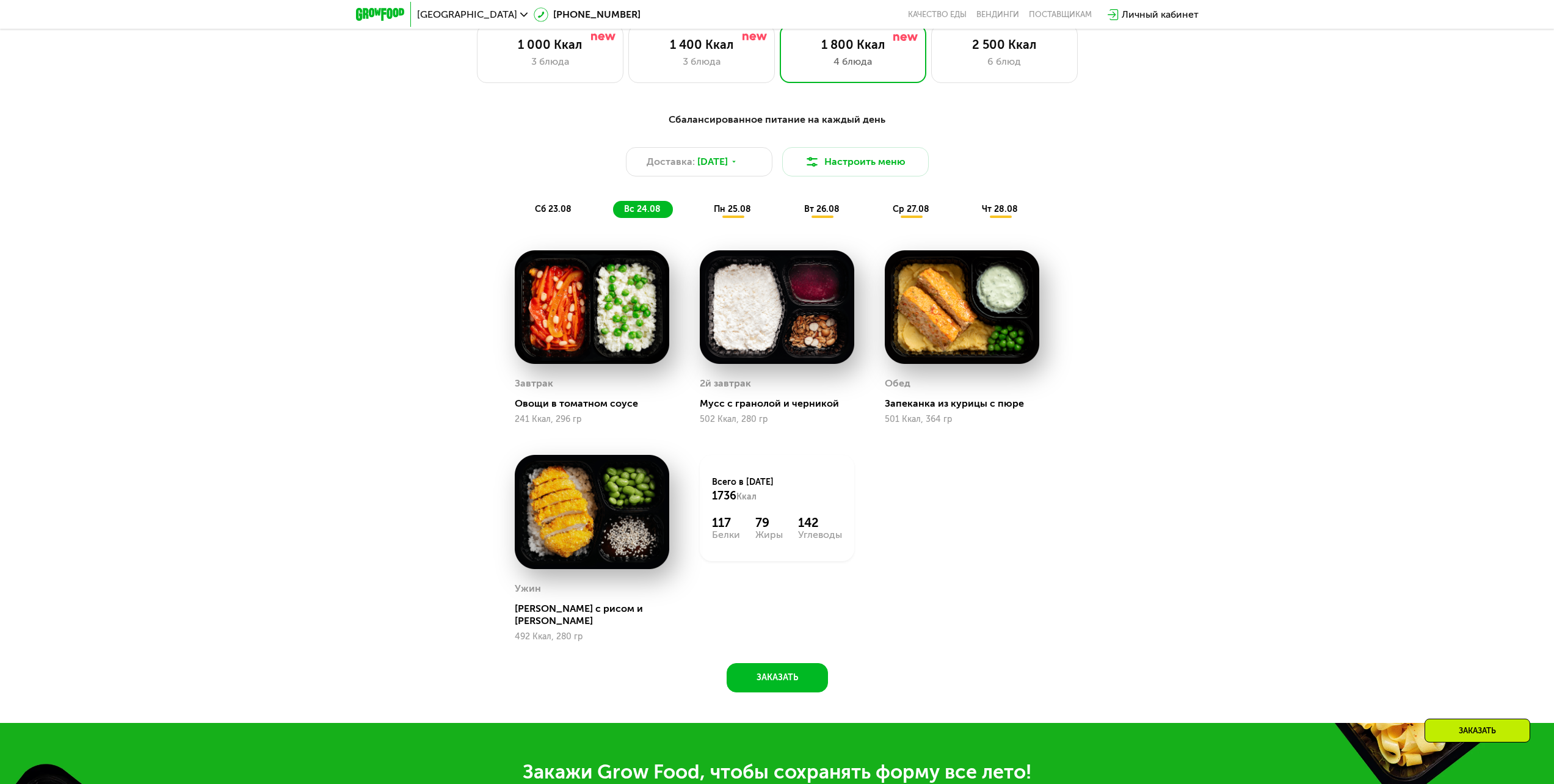
click at [730, 208] on span "пн 25.08" at bounding box center [732, 209] width 37 height 11
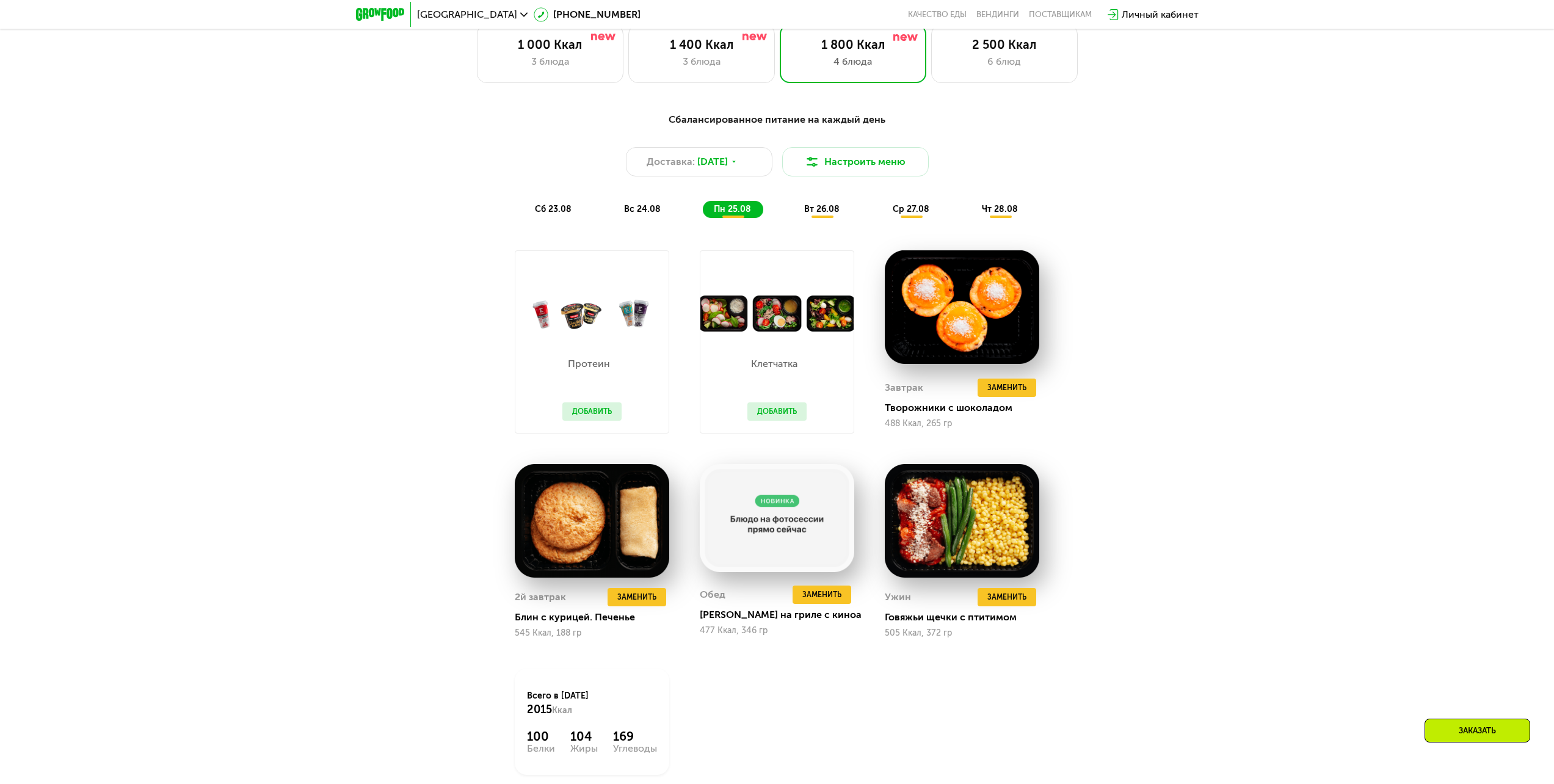
click at [882, 206] on div "вт 26.08" at bounding box center [912, 209] width 60 height 17
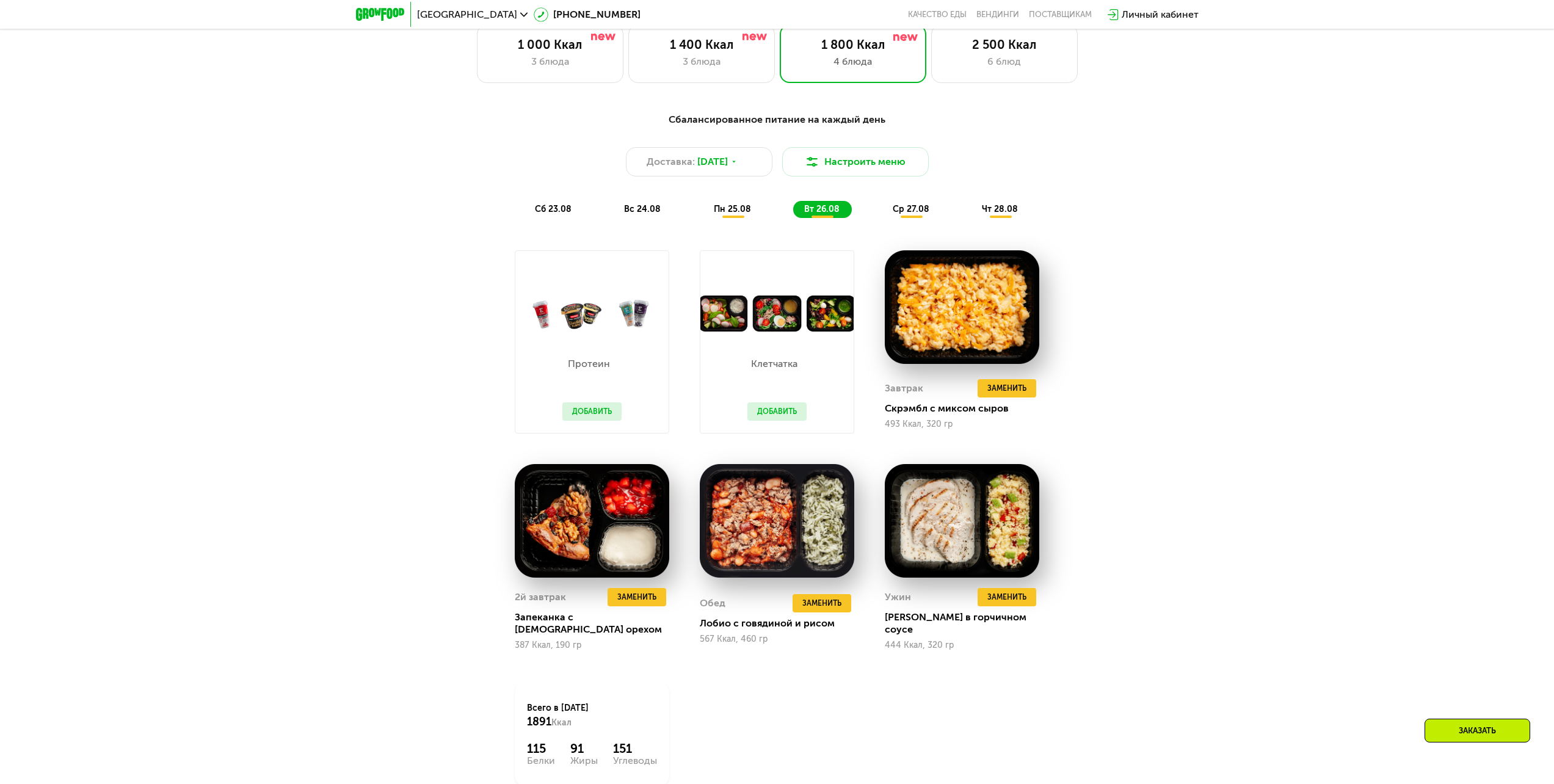
click at [729, 208] on span "пн 25.08" at bounding box center [732, 209] width 37 height 11
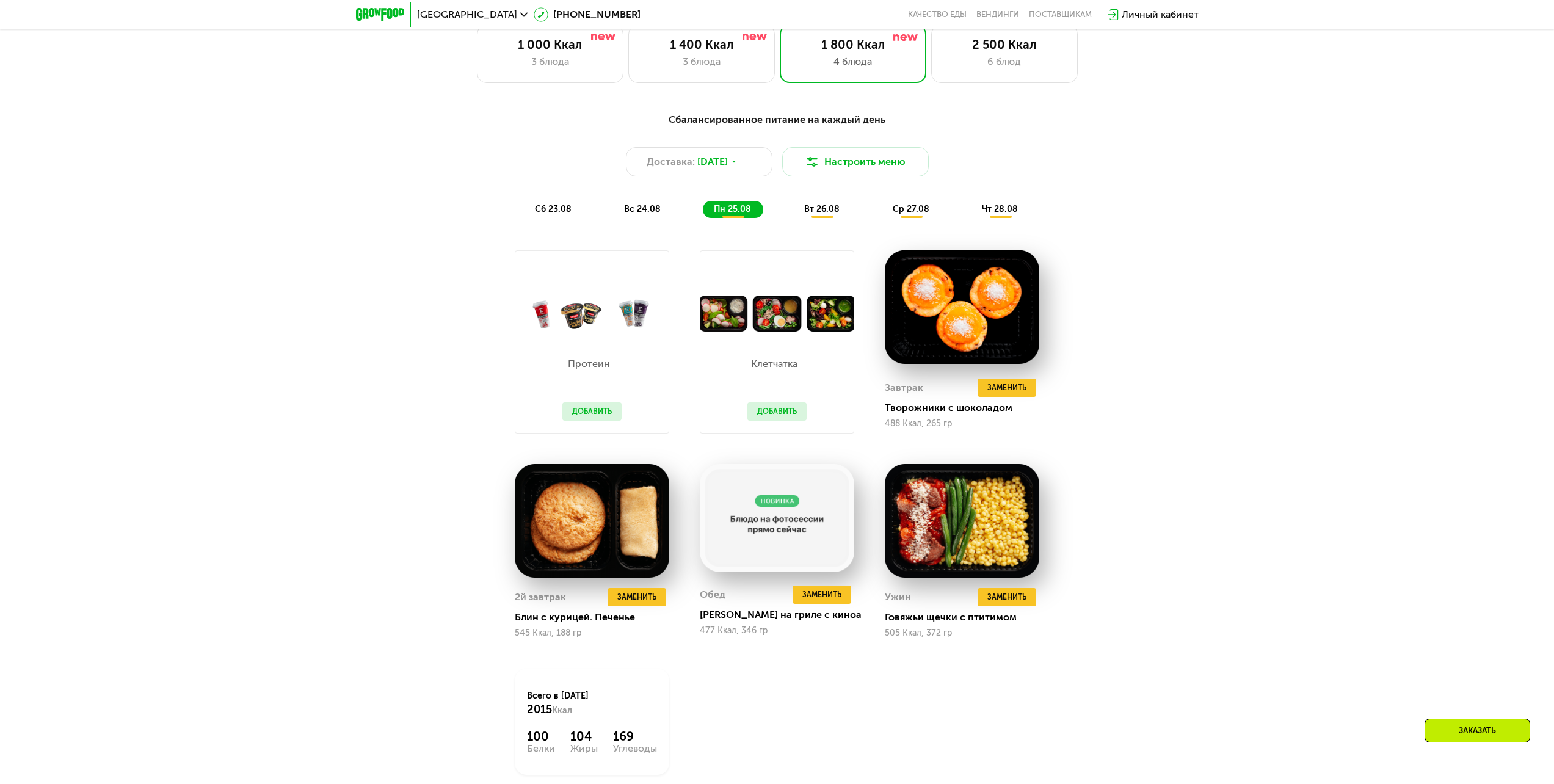
click at [784, 412] on button "Добавить" at bounding box center [777, 412] width 59 height 18
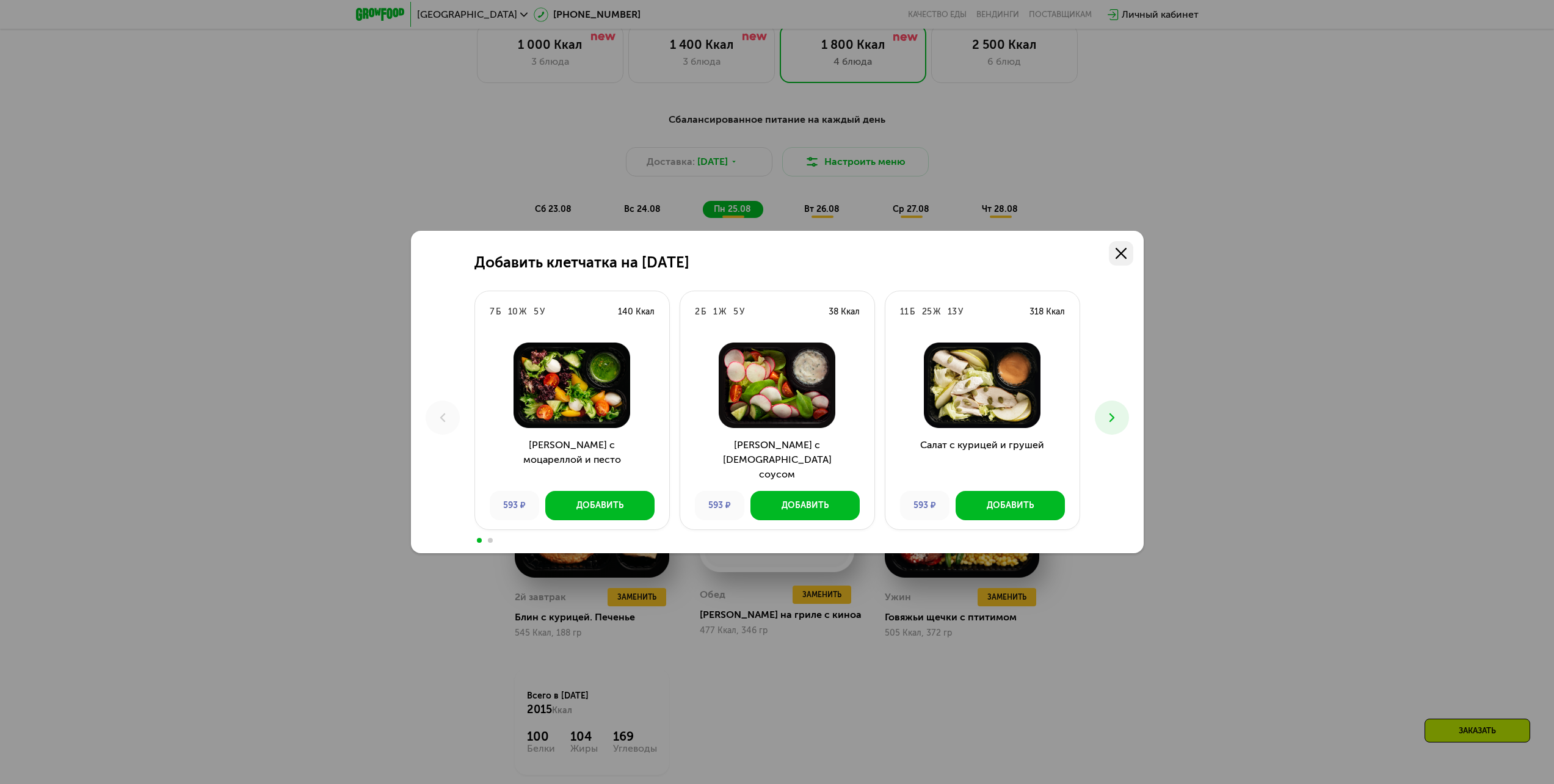
click at [1122, 253] on use at bounding box center [1121, 254] width 11 height 11
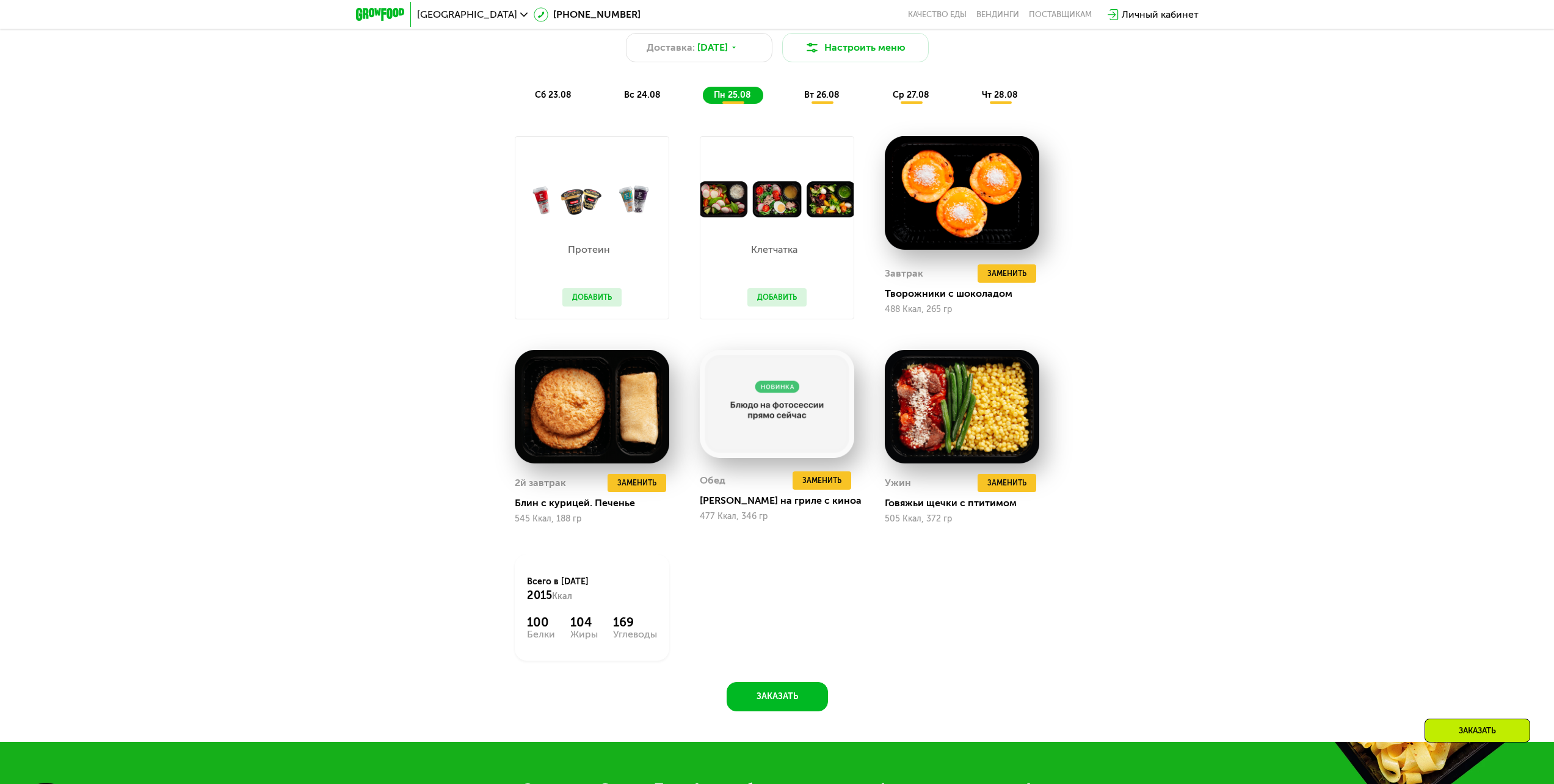
scroll to position [949, 0]
